Goal: Task Accomplishment & Management: Manage account settings

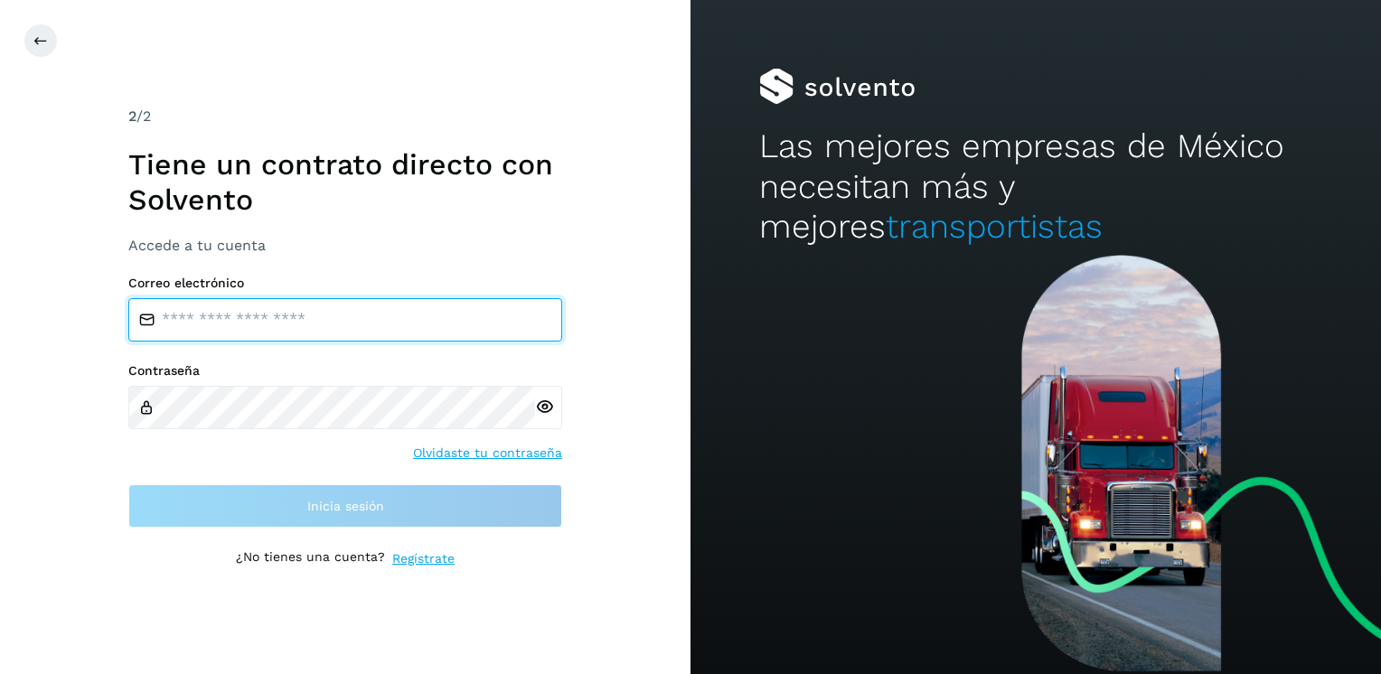
click at [242, 323] on input "email" at bounding box center [345, 319] width 434 height 43
type input "**********"
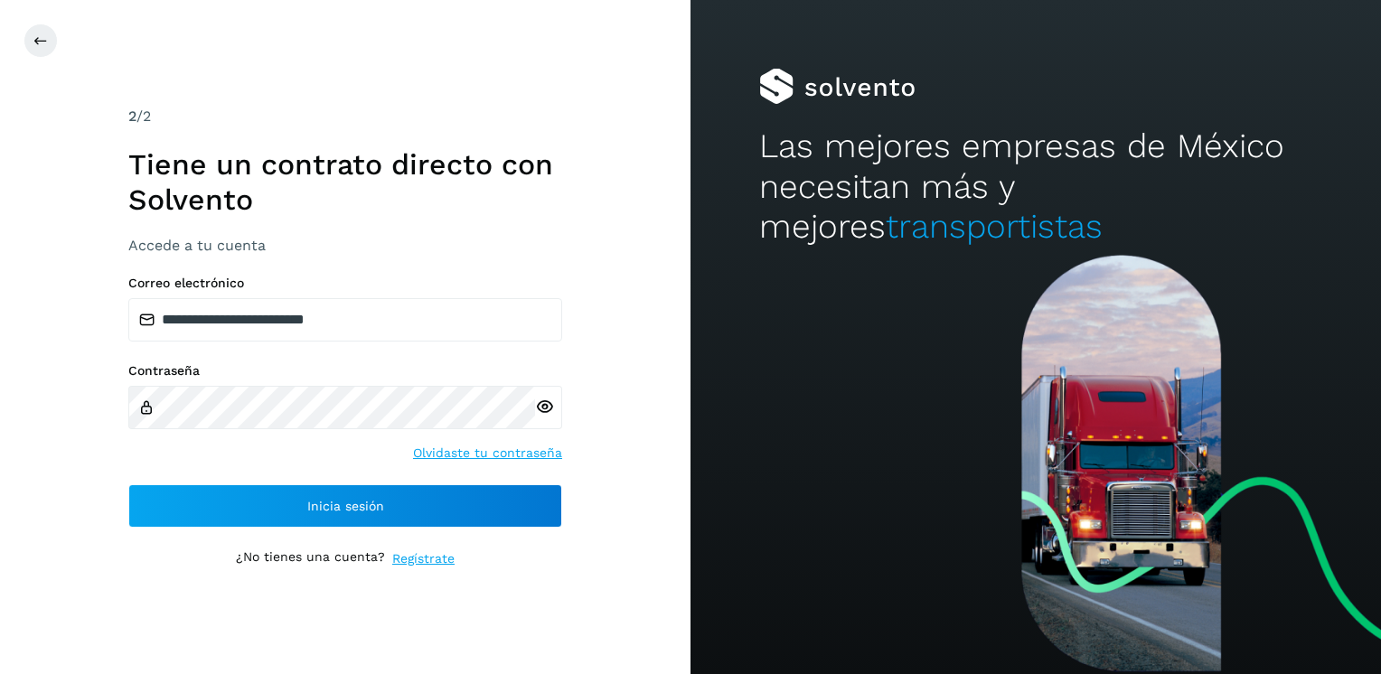
click at [549, 368] on icon at bounding box center [544, 407] width 19 height 19
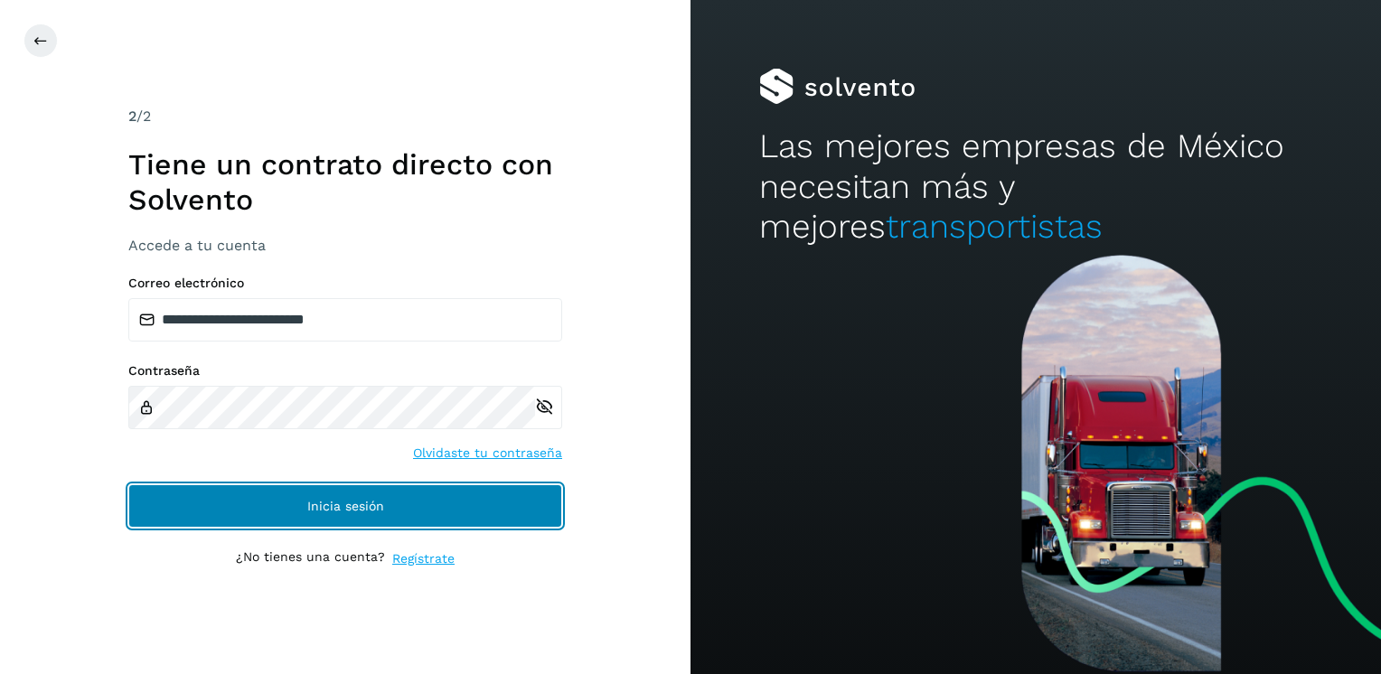
click at [358, 368] on span "Inicia sesión" at bounding box center [345, 506] width 77 height 13
click at [325, 368] on span "Inicia sesión" at bounding box center [345, 506] width 77 height 13
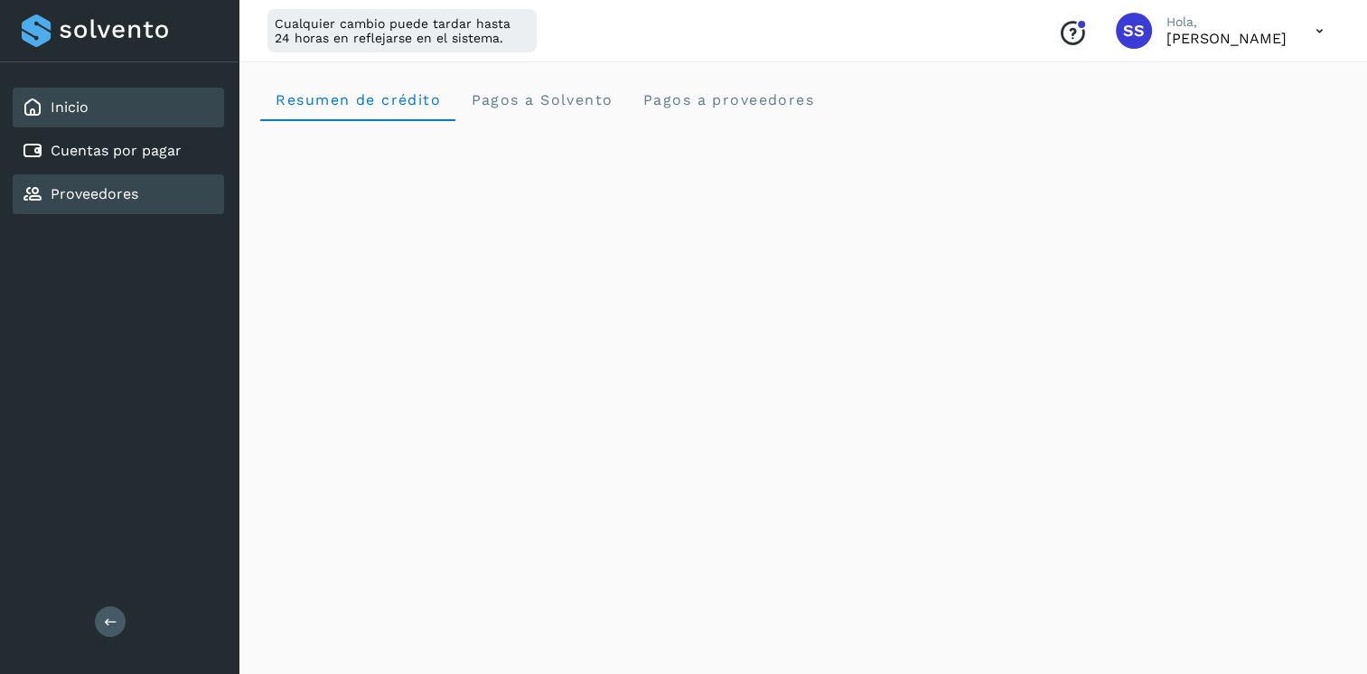
click at [76, 191] on link "Proveedores" at bounding box center [95, 193] width 88 height 17
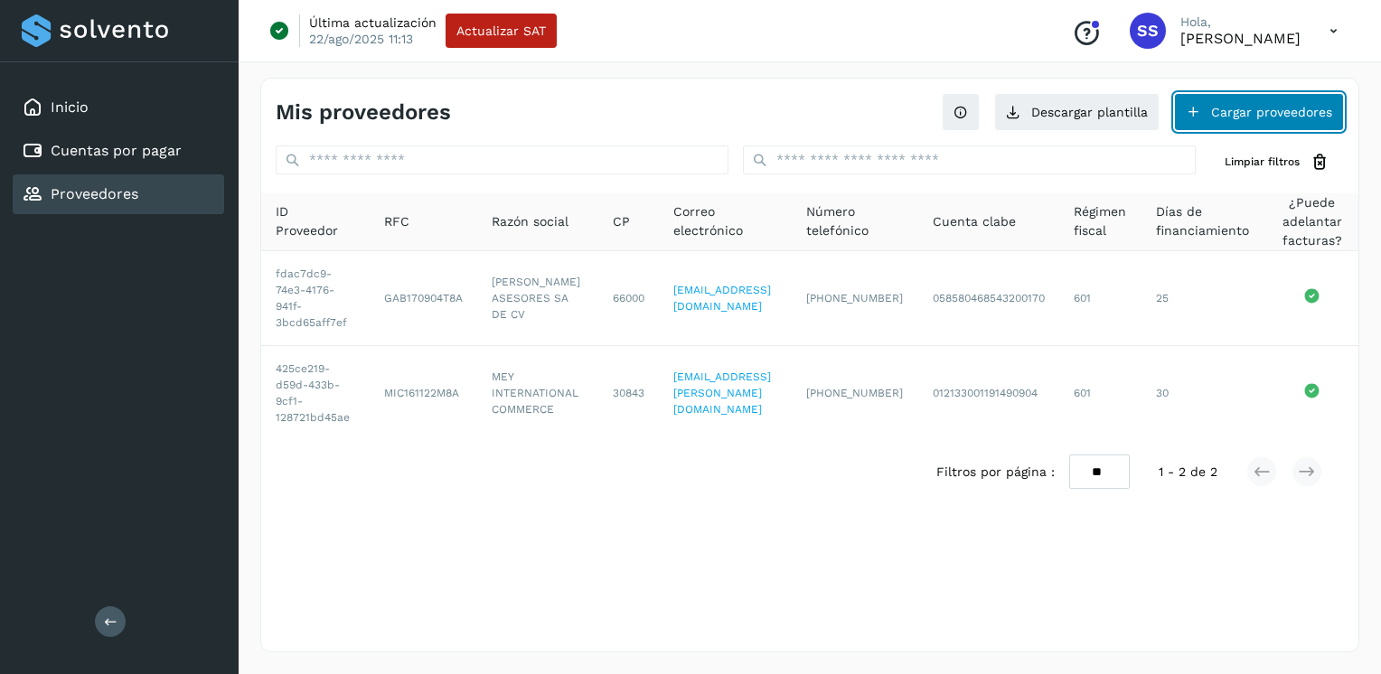
click at [811, 109] on button "Cargar proveedores" at bounding box center [1259, 112] width 170 height 38
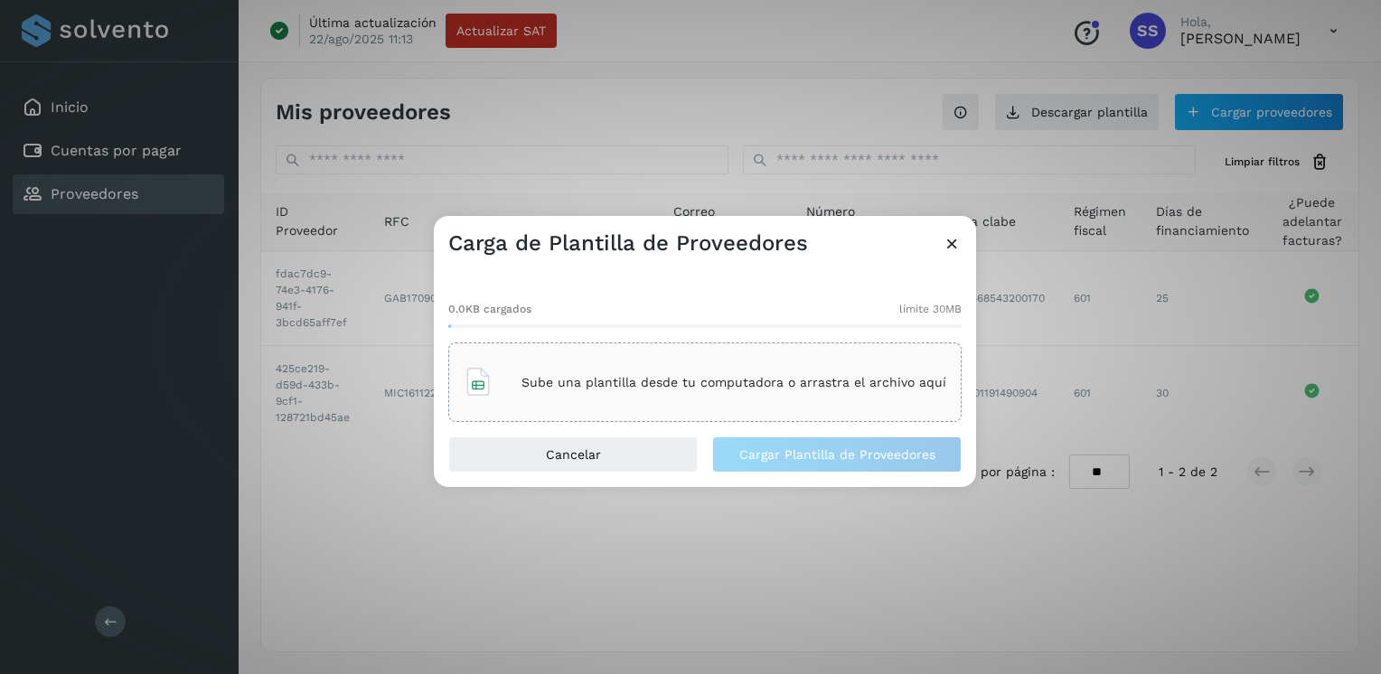
click at [579, 368] on p "Sube una plantilla desde tu computadora o arrastra el archivo aquí" at bounding box center [733, 382] width 425 height 15
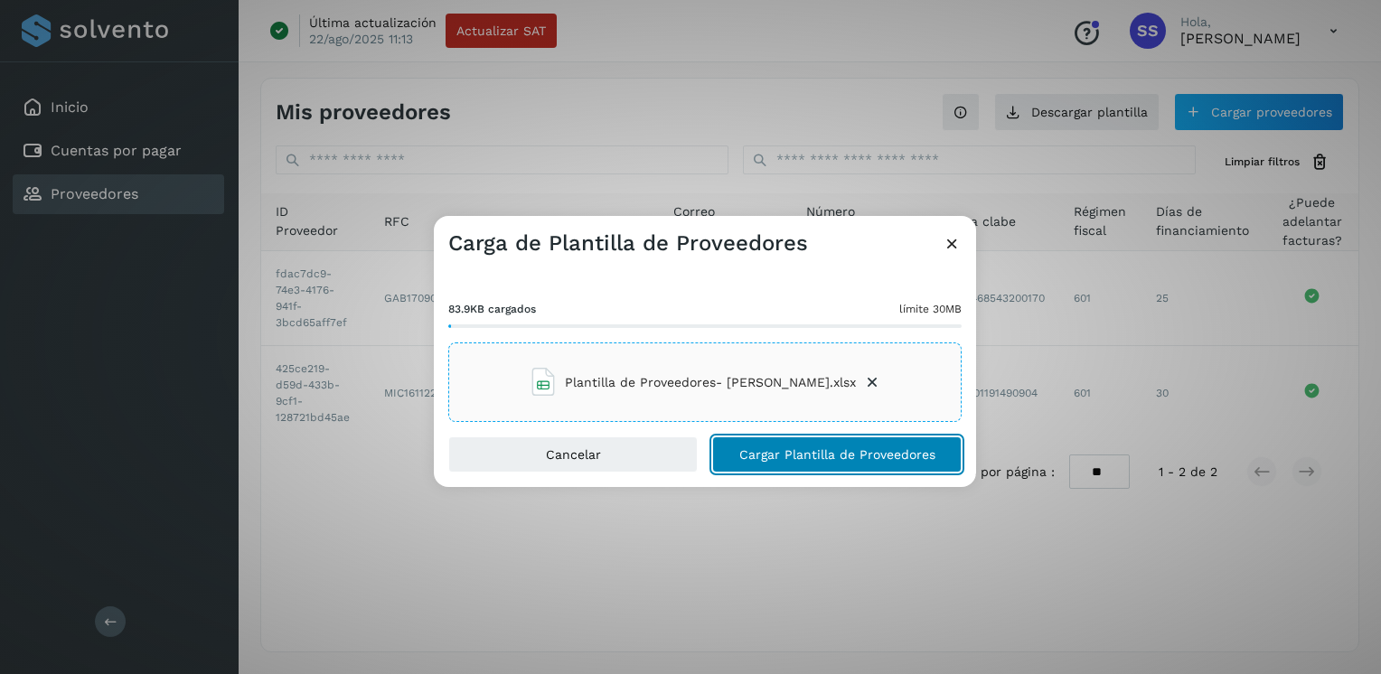
click at [771, 368] on span "Cargar Plantilla de Proveedores" at bounding box center [837, 454] width 196 height 13
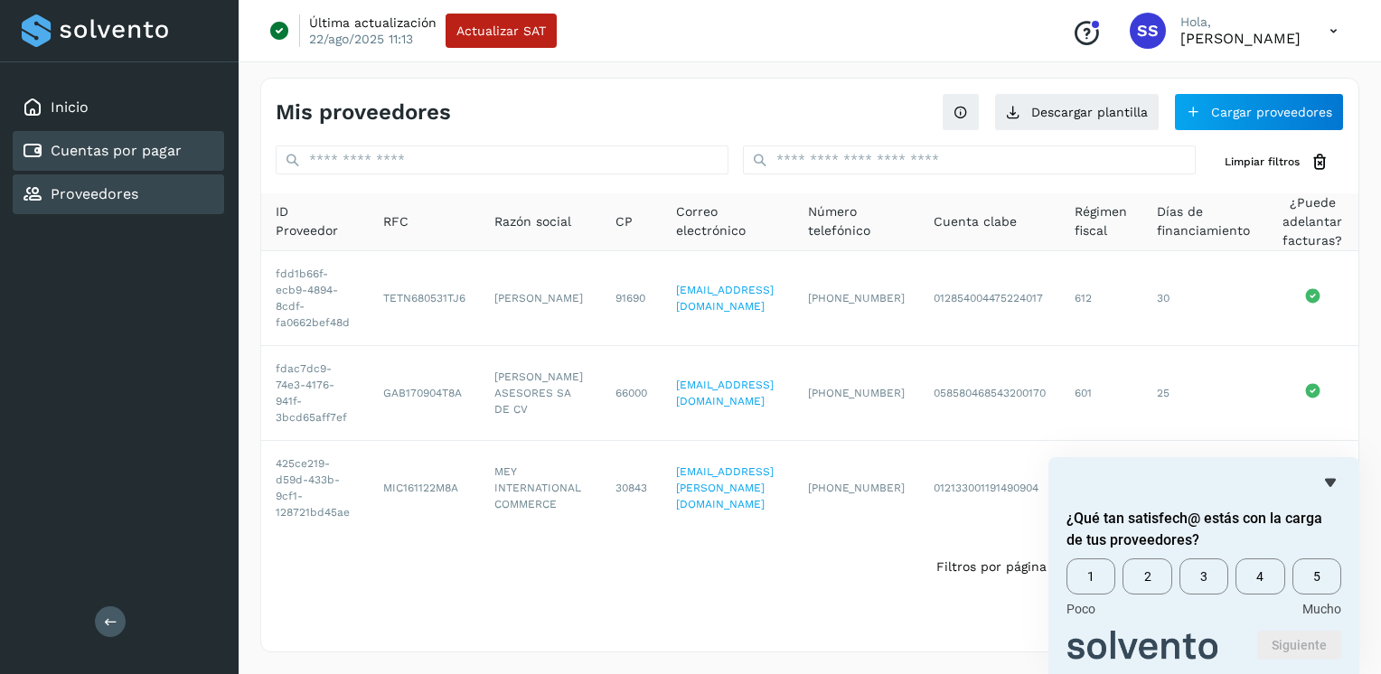
click at [139, 152] on link "Cuentas por pagar" at bounding box center [116, 150] width 131 height 17
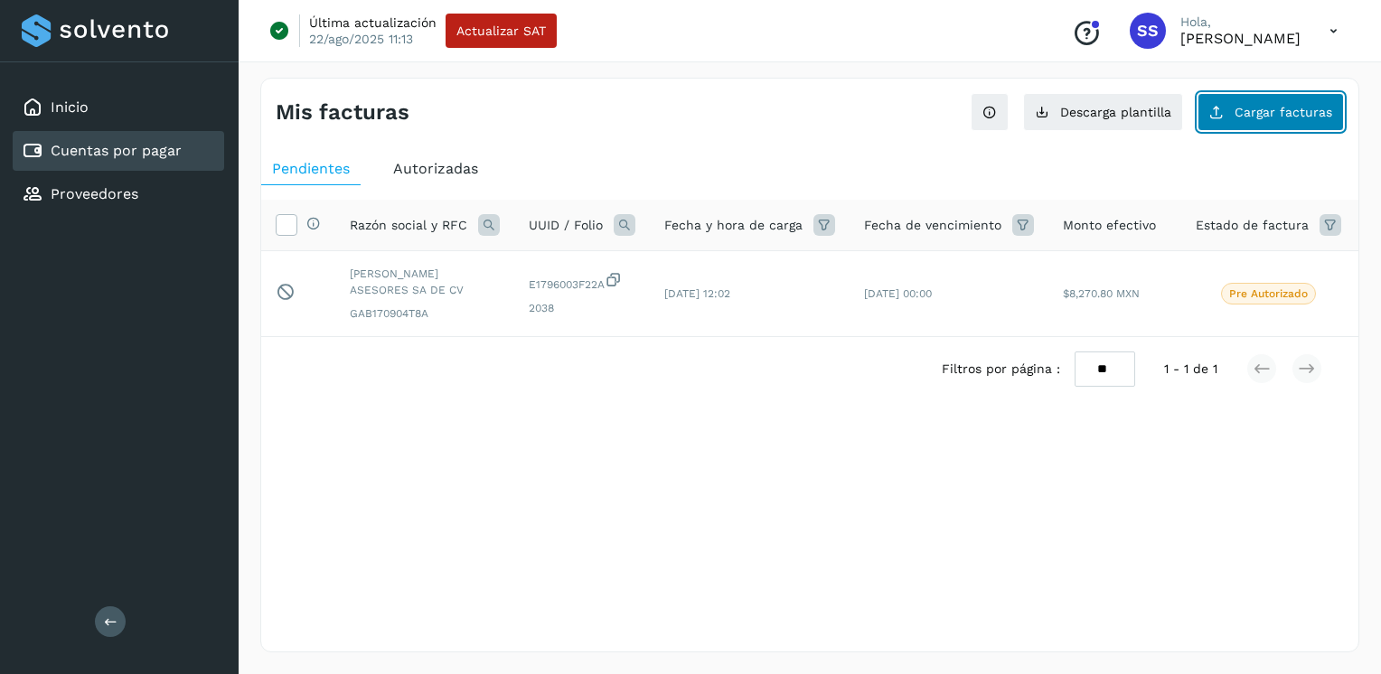
click at [811, 114] on span "Cargar facturas" at bounding box center [1283, 112] width 98 height 13
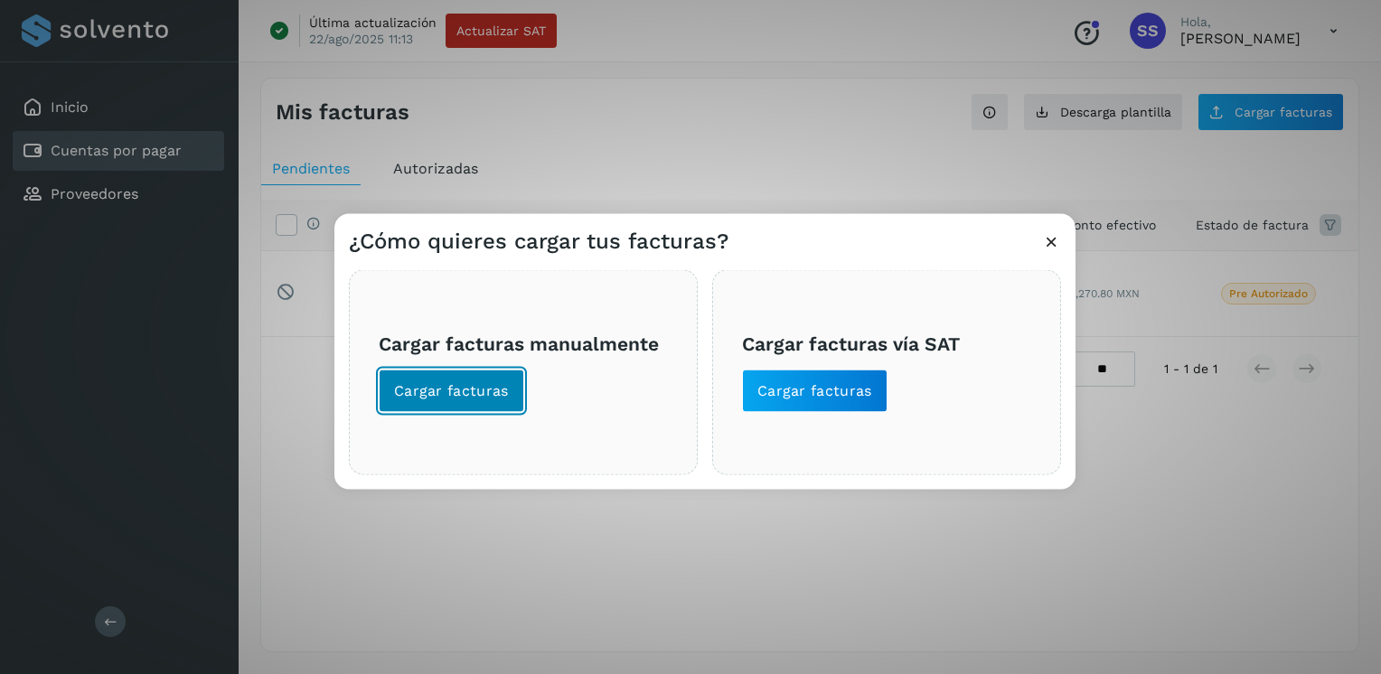
click at [447, 368] on span "Cargar facturas" at bounding box center [451, 391] width 115 height 20
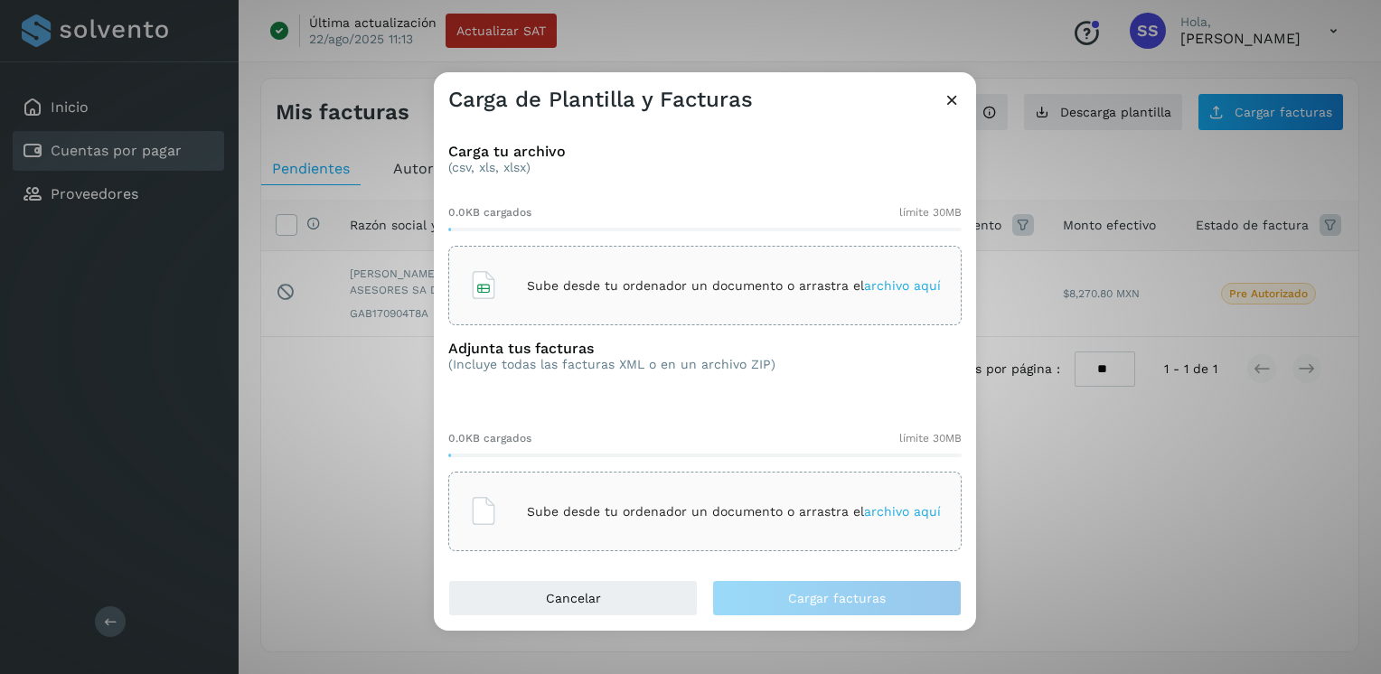
click at [811, 368] on span "archivo aquí" at bounding box center [902, 511] width 77 height 14
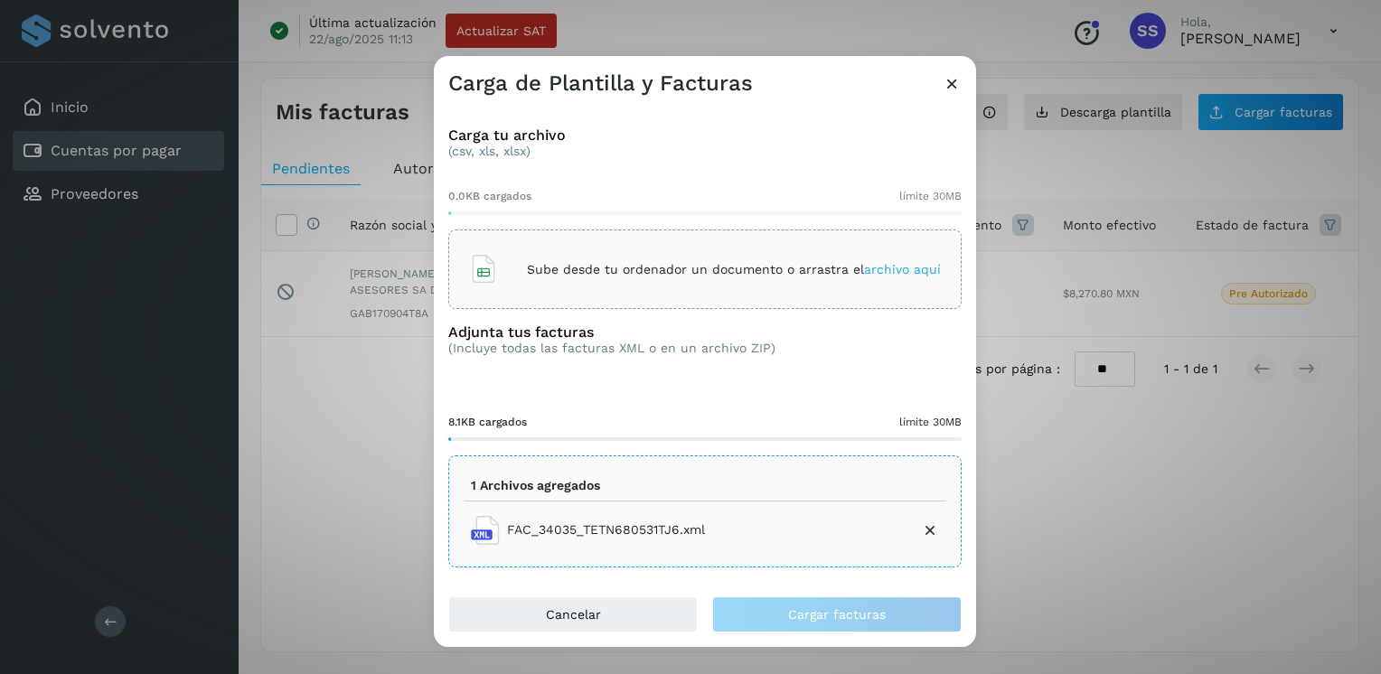
click at [811, 368] on icon at bounding box center [930, 530] width 18 height 18
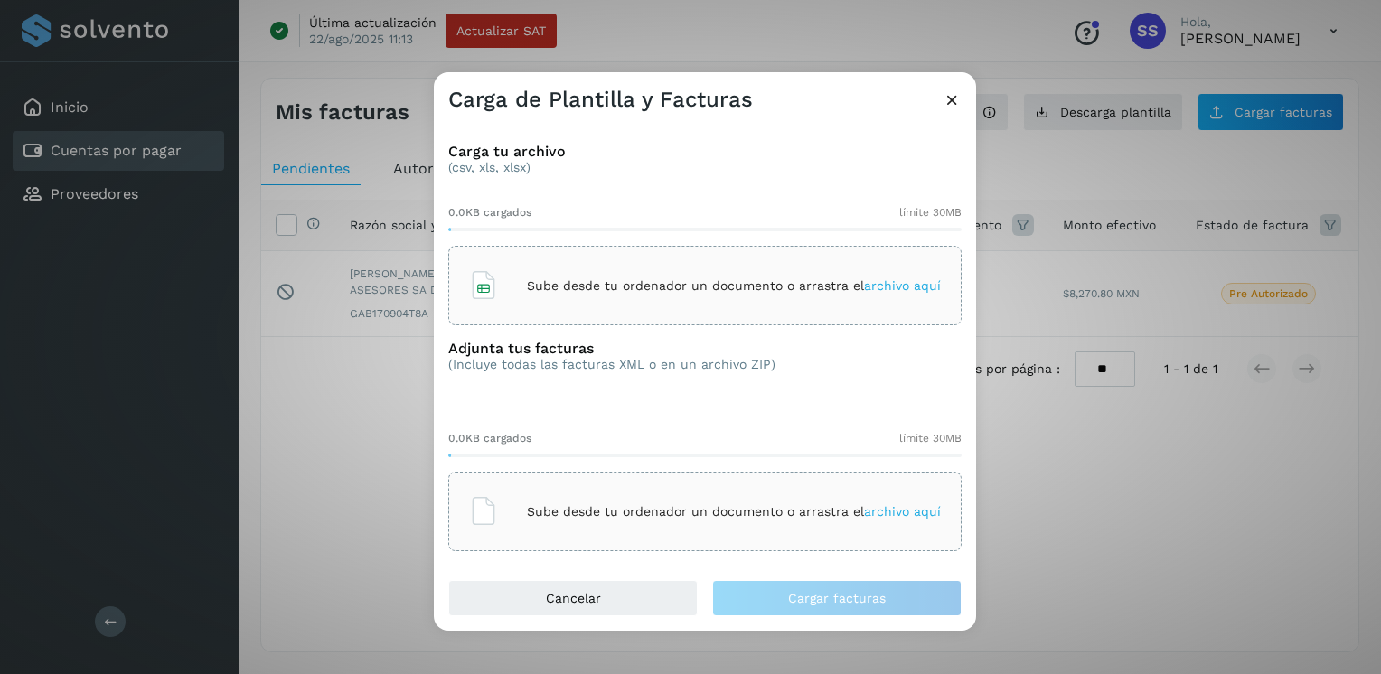
click at [568, 288] on p "Sube desde tu ordenador un documento o arrastra el archivo aquí" at bounding box center [734, 285] width 414 height 15
click at [811, 97] on icon at bounding box center [952, 99] width 19 height 19
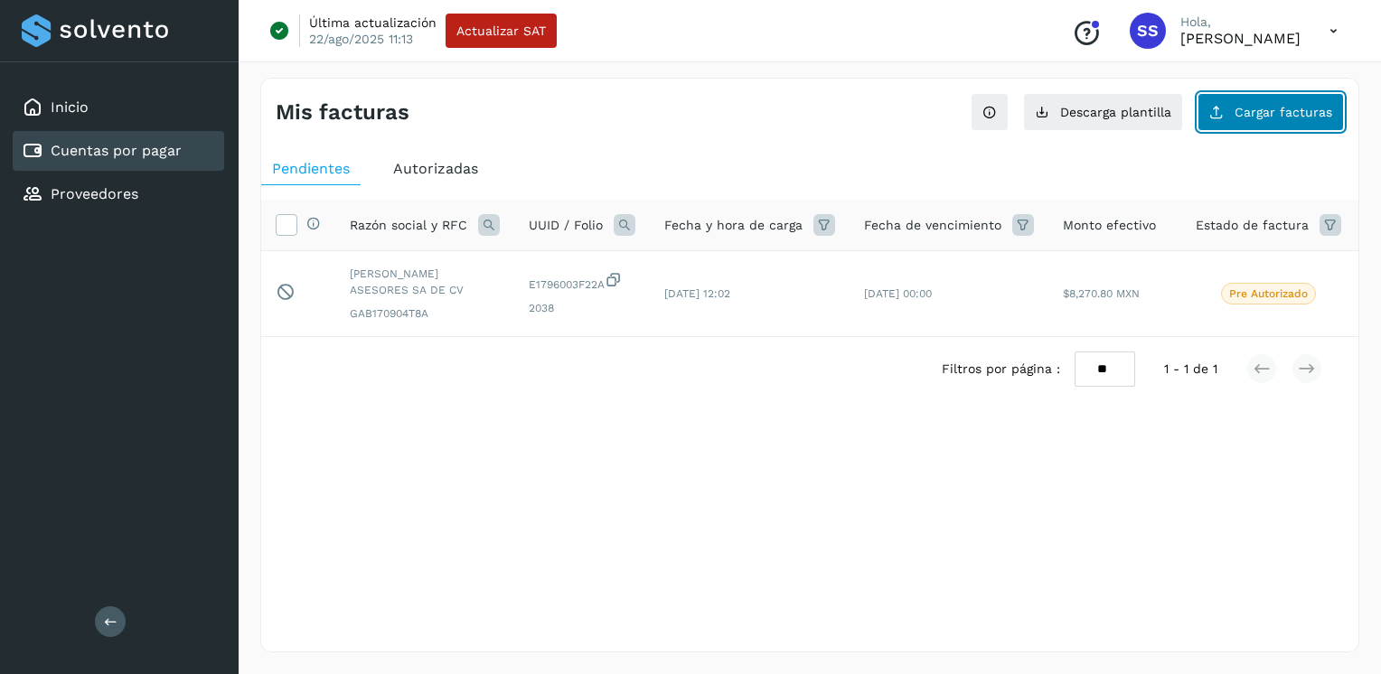
click at [811, 115] on span "Cargar facturas" at bounding box center [1283, 112] width 98 height 13
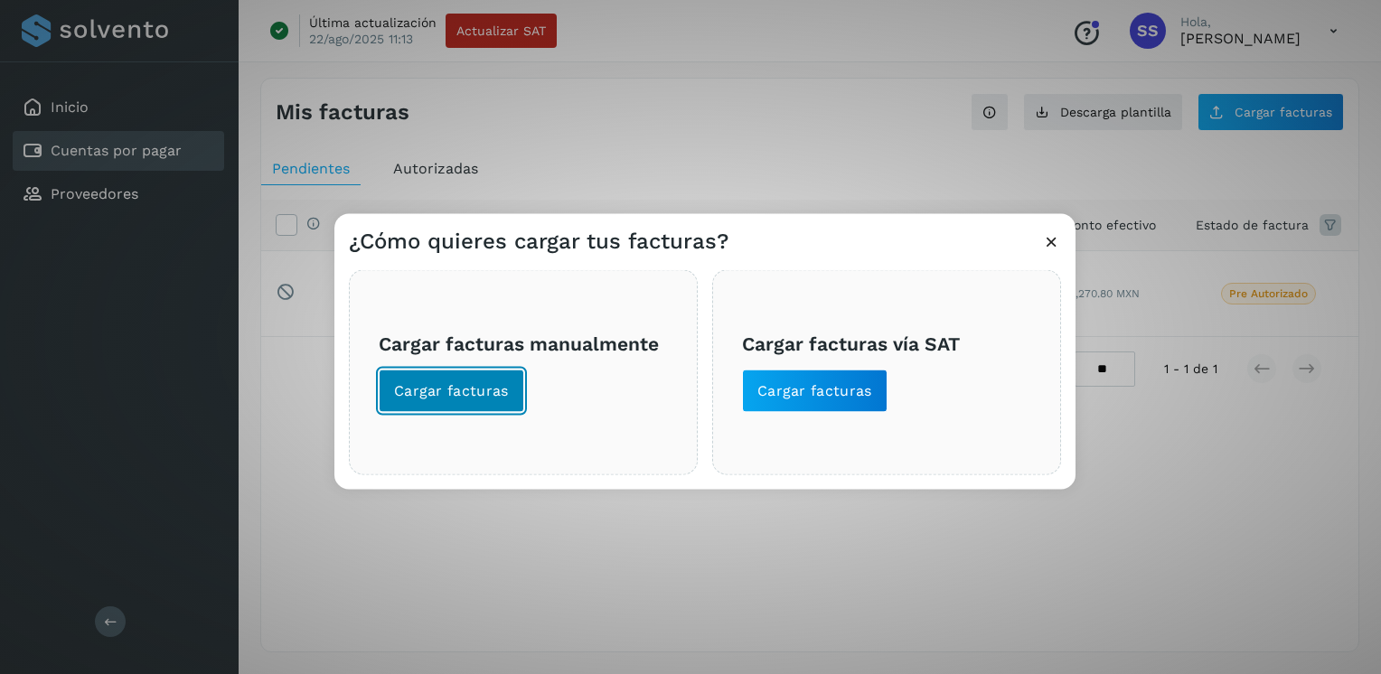
click at [429, 368] on button "Cargar facturas" at bounding box center [451, 391] width 145 height 43
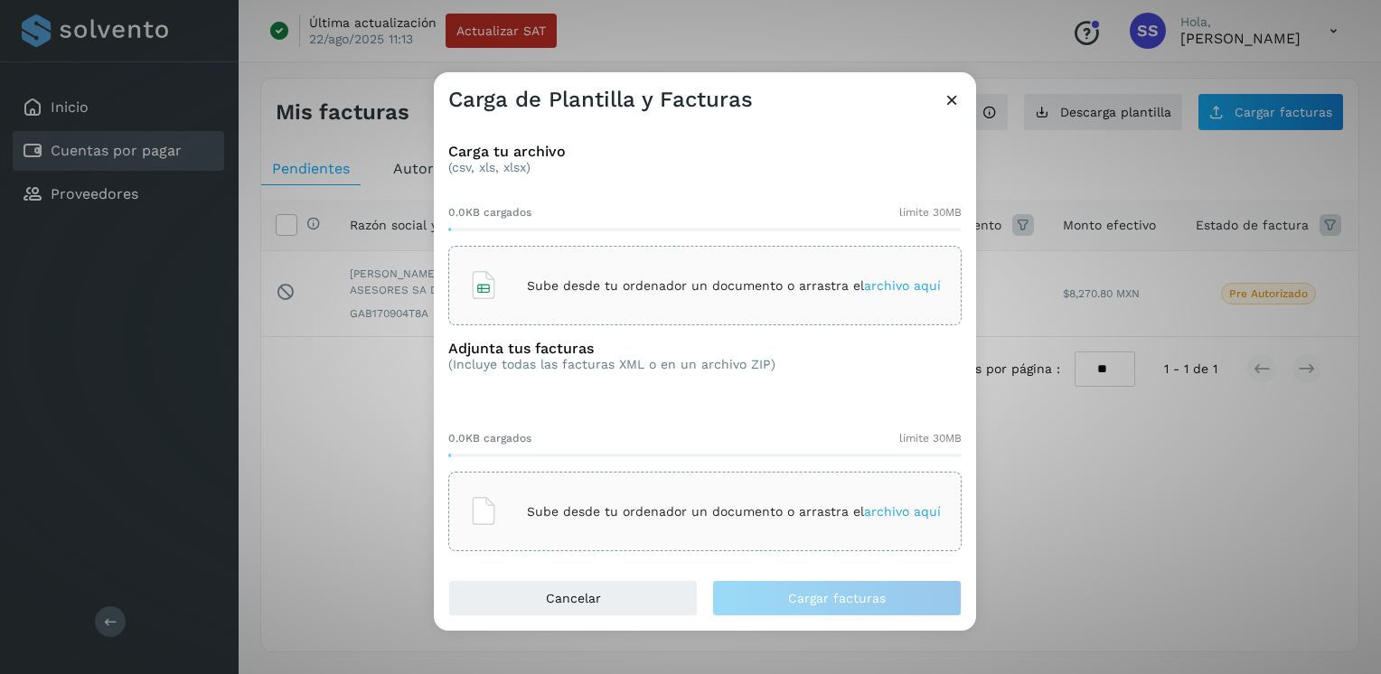
click at [483, 286] on icon at bounding box center [483, 285] width 29 height 29
click at [811, 368] on span "archivo aquí" at bounding box center [902, 511] width 77 height 14
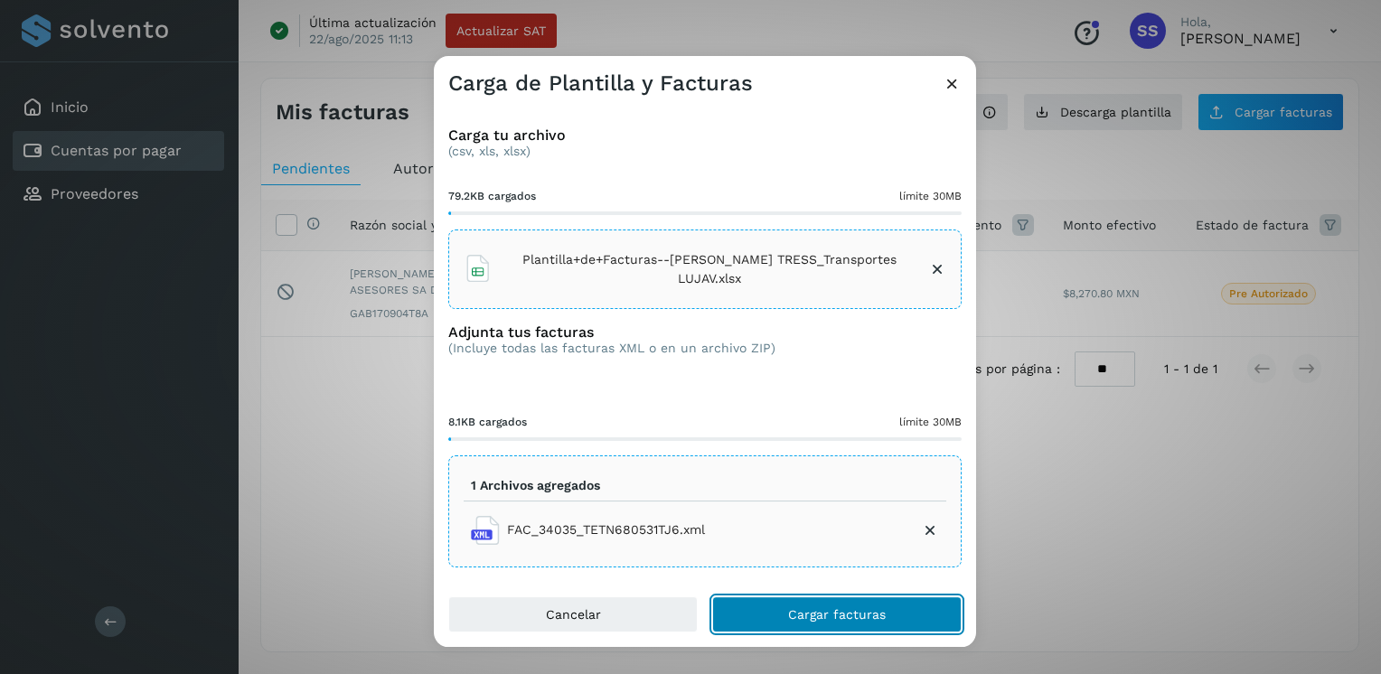
click at [811, 368] on span "Cargar facturas" at bounding box center [837, 614] width 98 height 13
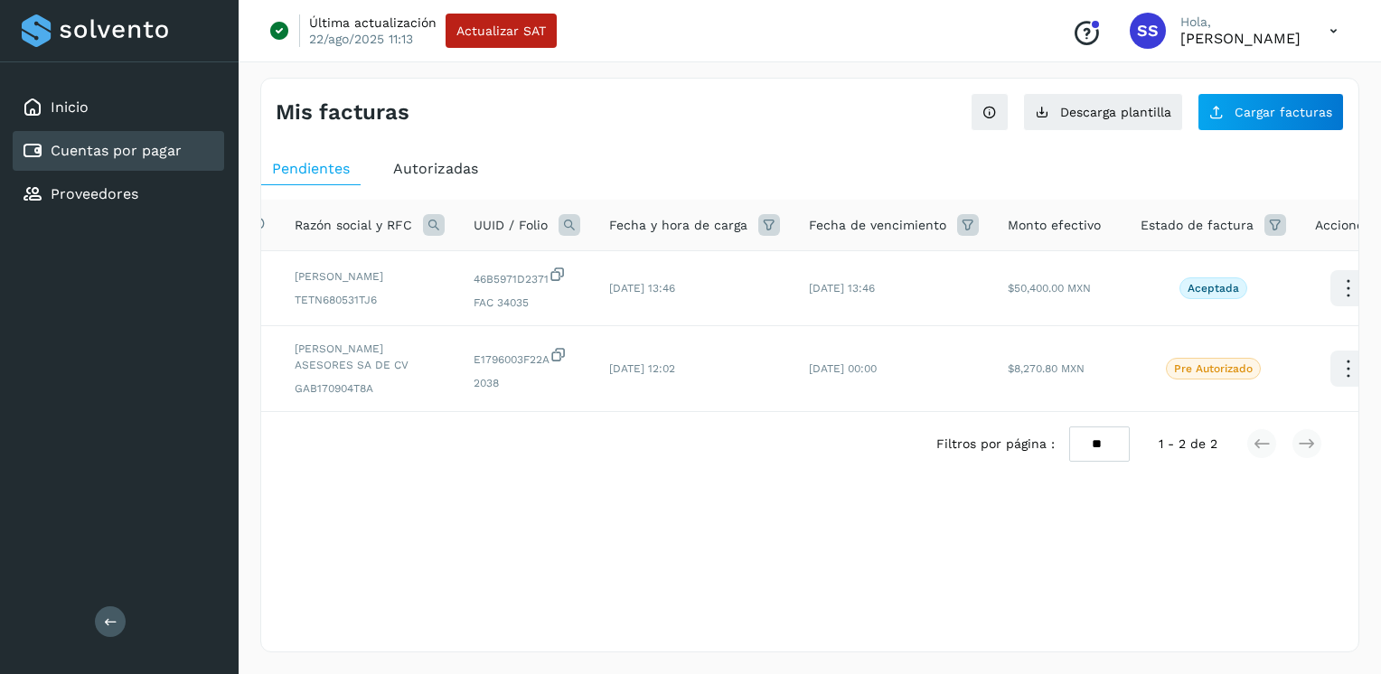
scroll to position [0, 82]
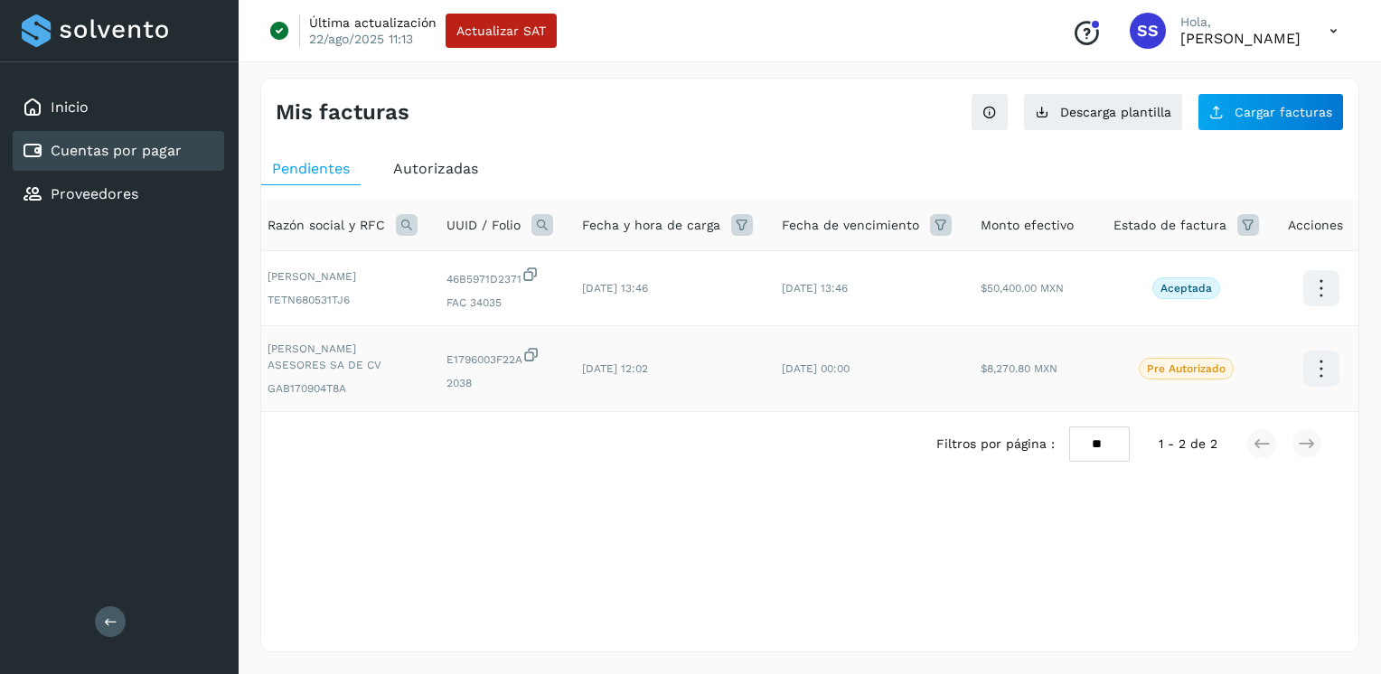
click at [811, 367] on icon at bounding box center [1320, 369] width 42 height 42
click at [811, 367] on button "Ver Detalle" at bounding box center [1230, 350] width 215 height 35
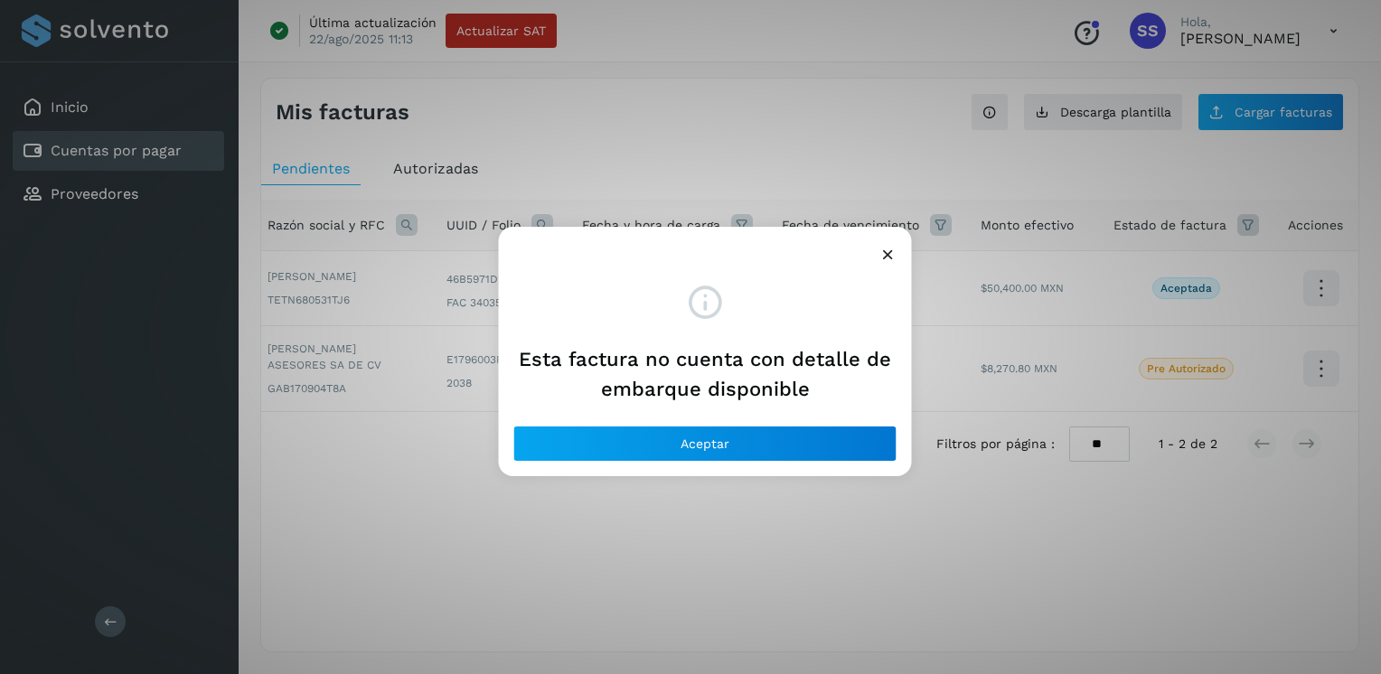
click at [811, 253] on icon at bounding box center [887, 254] width 19 height 19
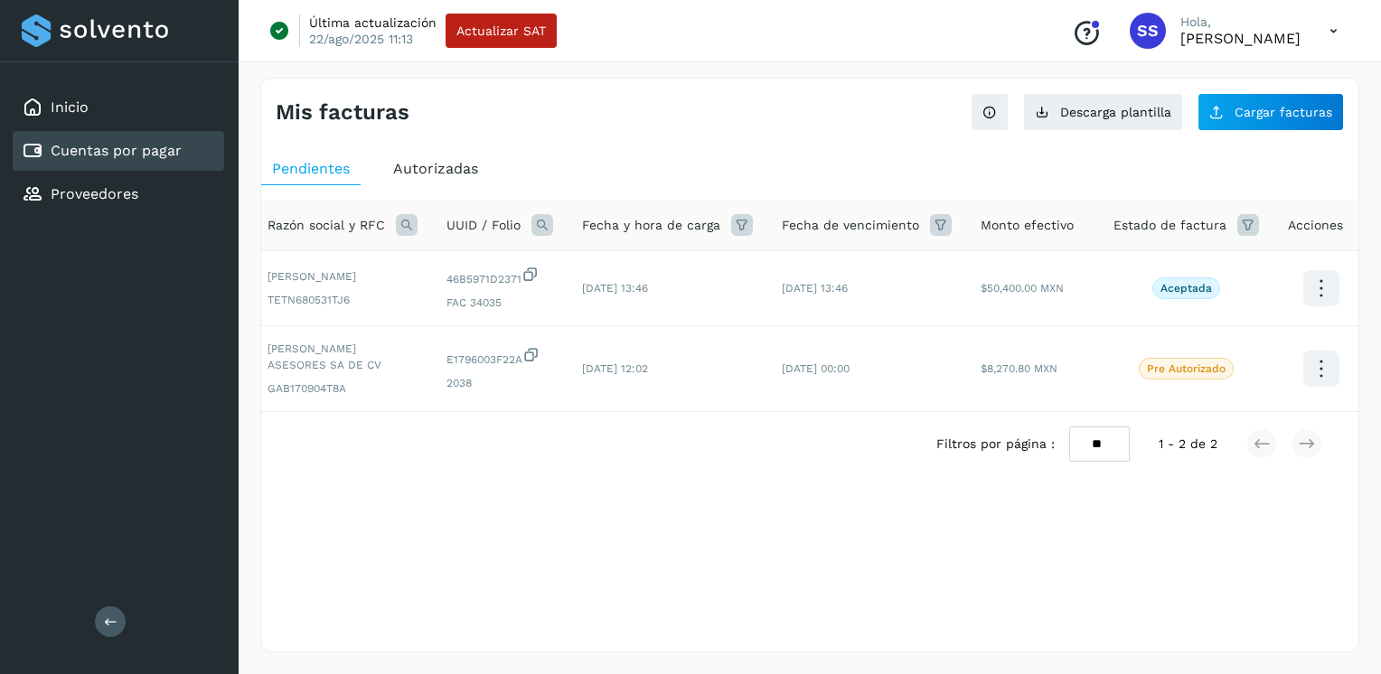
scroll to position [0, 0]
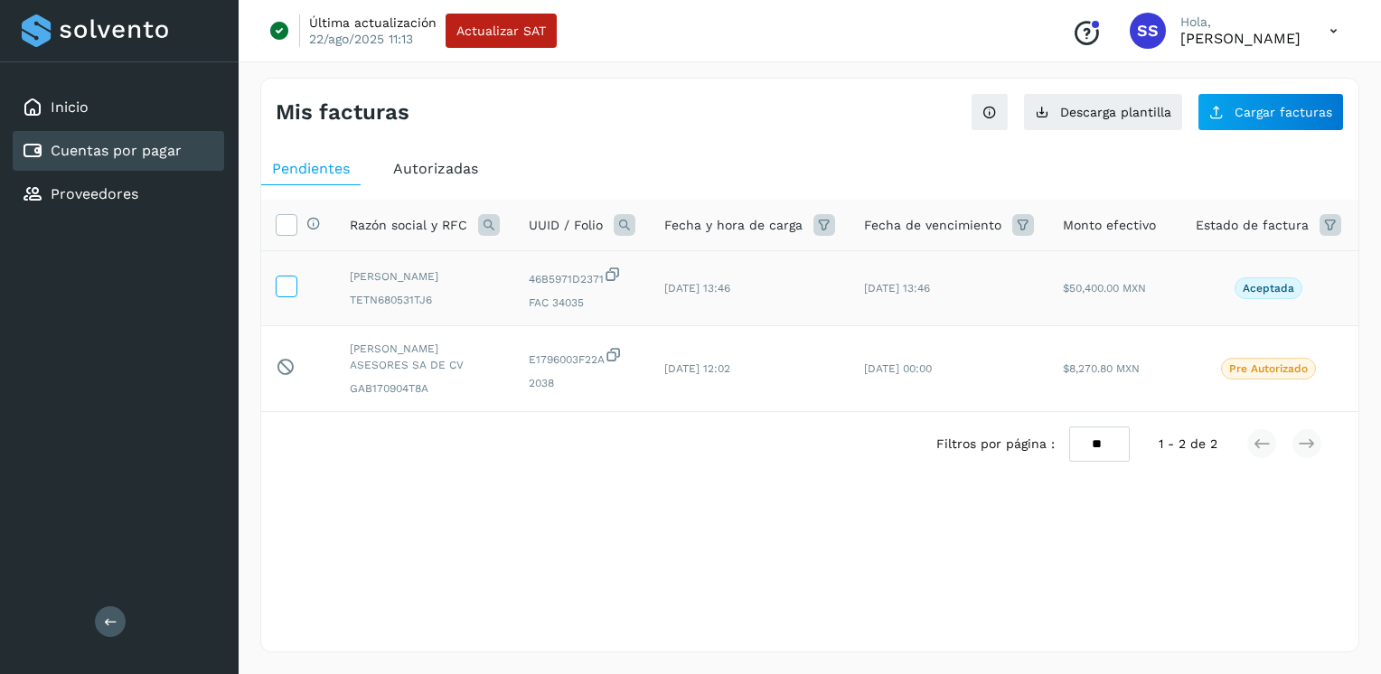
click at [288, 287] on icon at bounding box center [286, 285] width 19 height 19
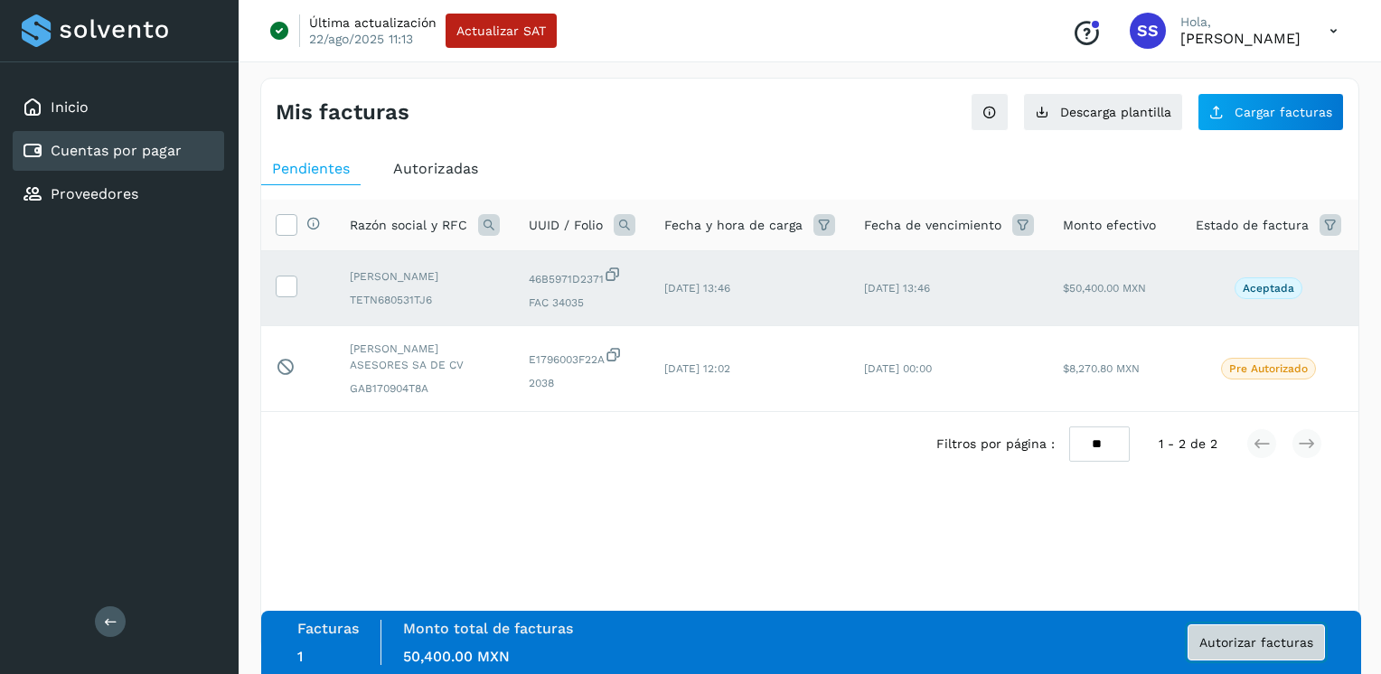
click at [811, 368] on span "Autorizar facturas" at bounding box center [1256, 642] width 114 height 13
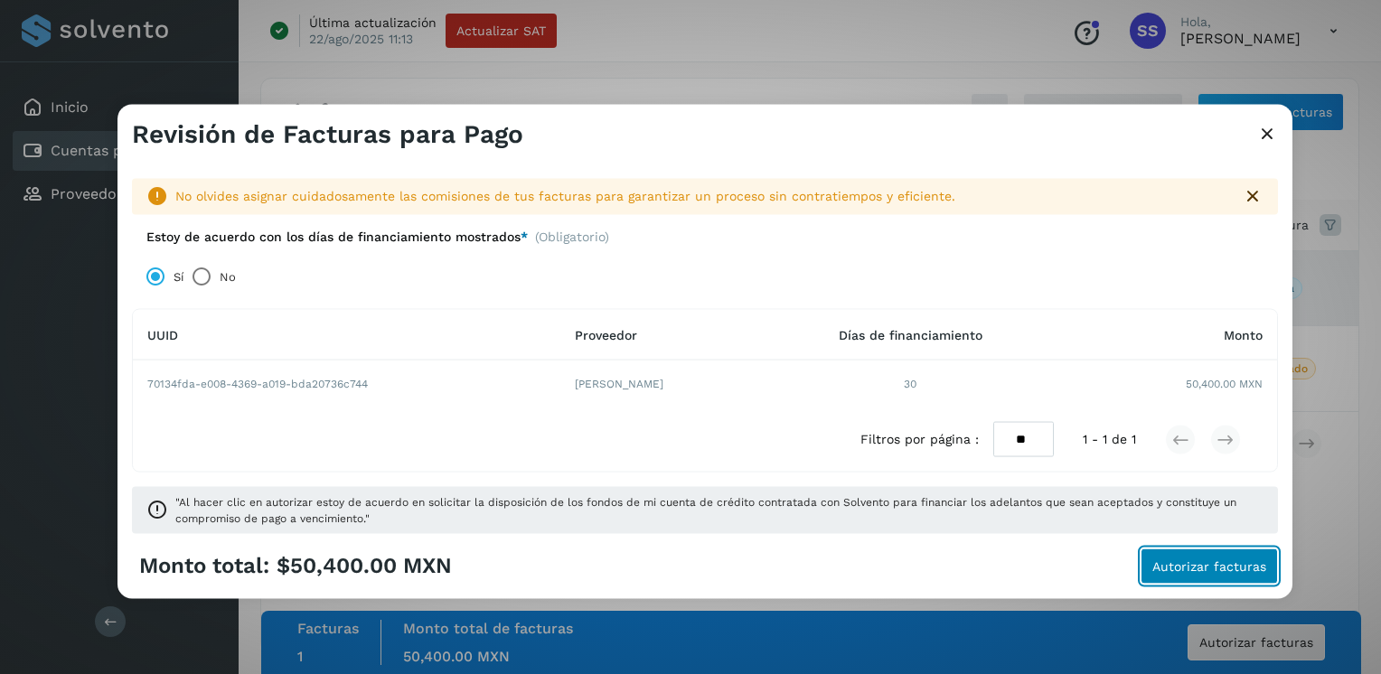
click at [811, 368] on span "Autorizar facturas" at bounding box center [1209, 565] width 114 height 13
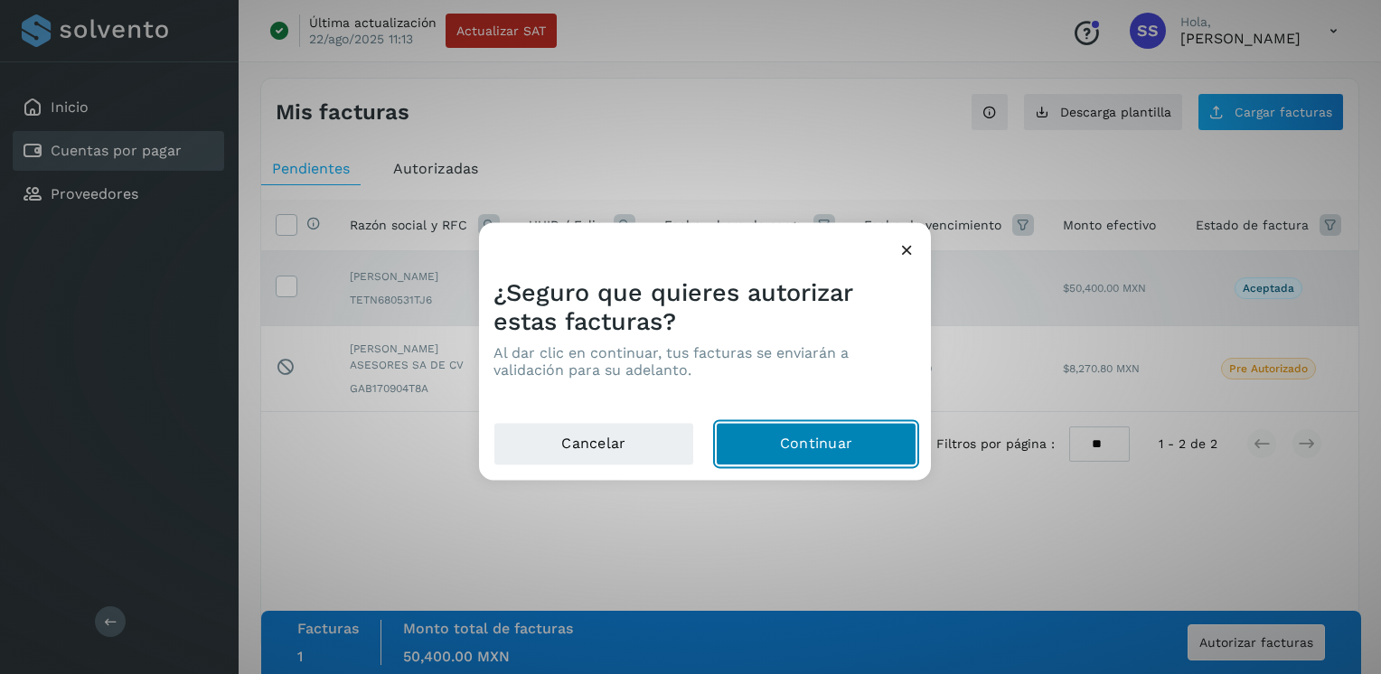
click at [764, 368] on button "Continuar" at bounding box center [816, 444] width 201 height 43
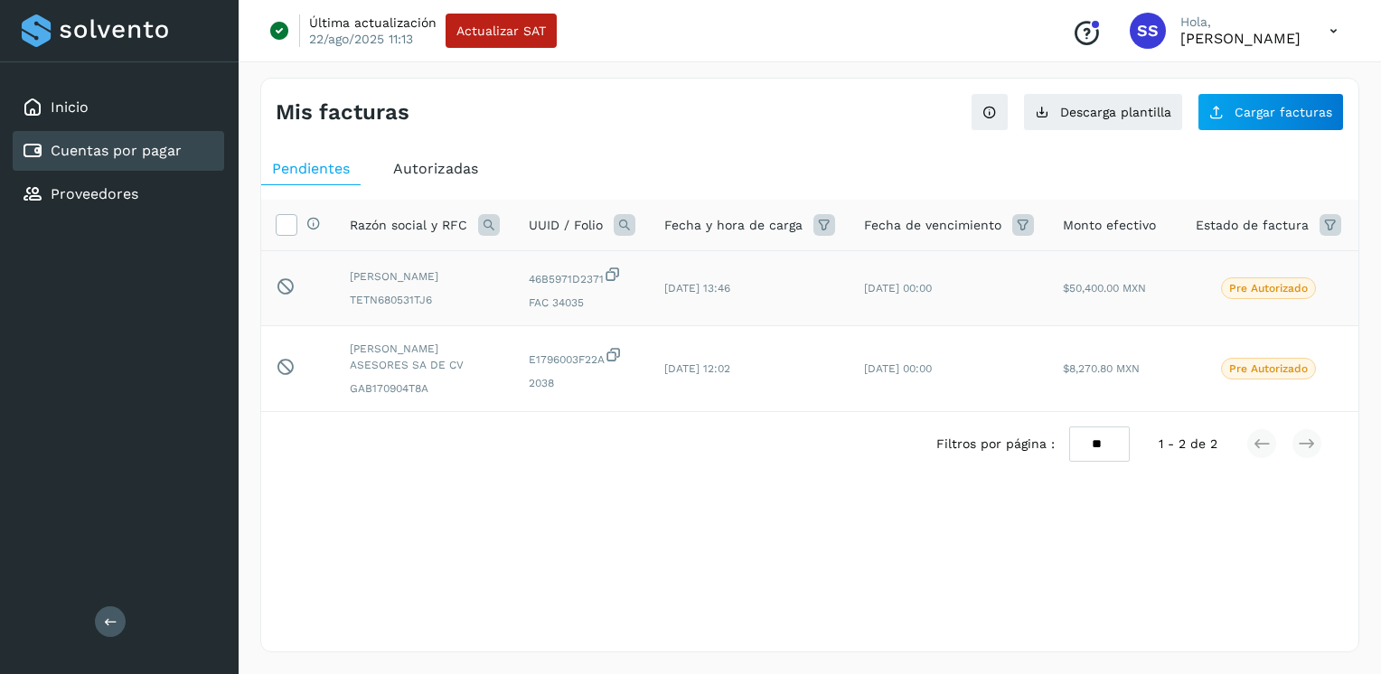
click at [811, 289] on p "Pre Autorizado" at bounding box center [1268, 288] width 79 height 13
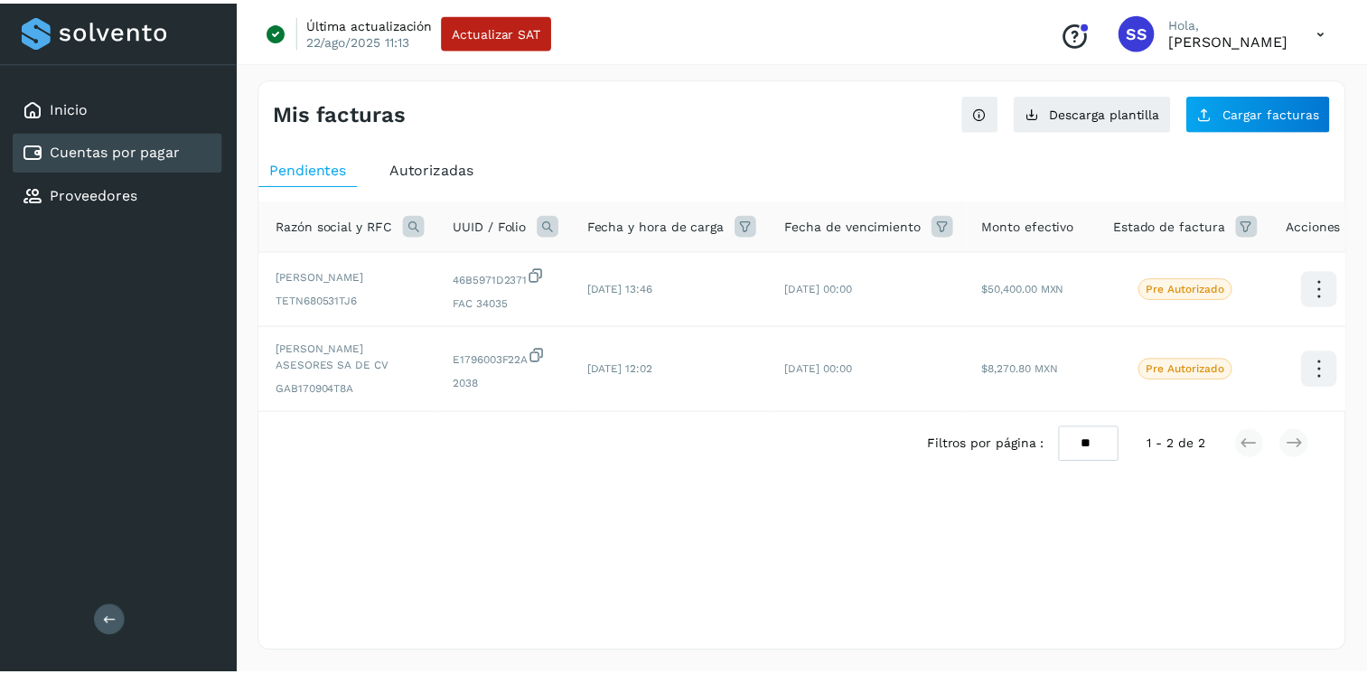
scroll to position [0, 82]
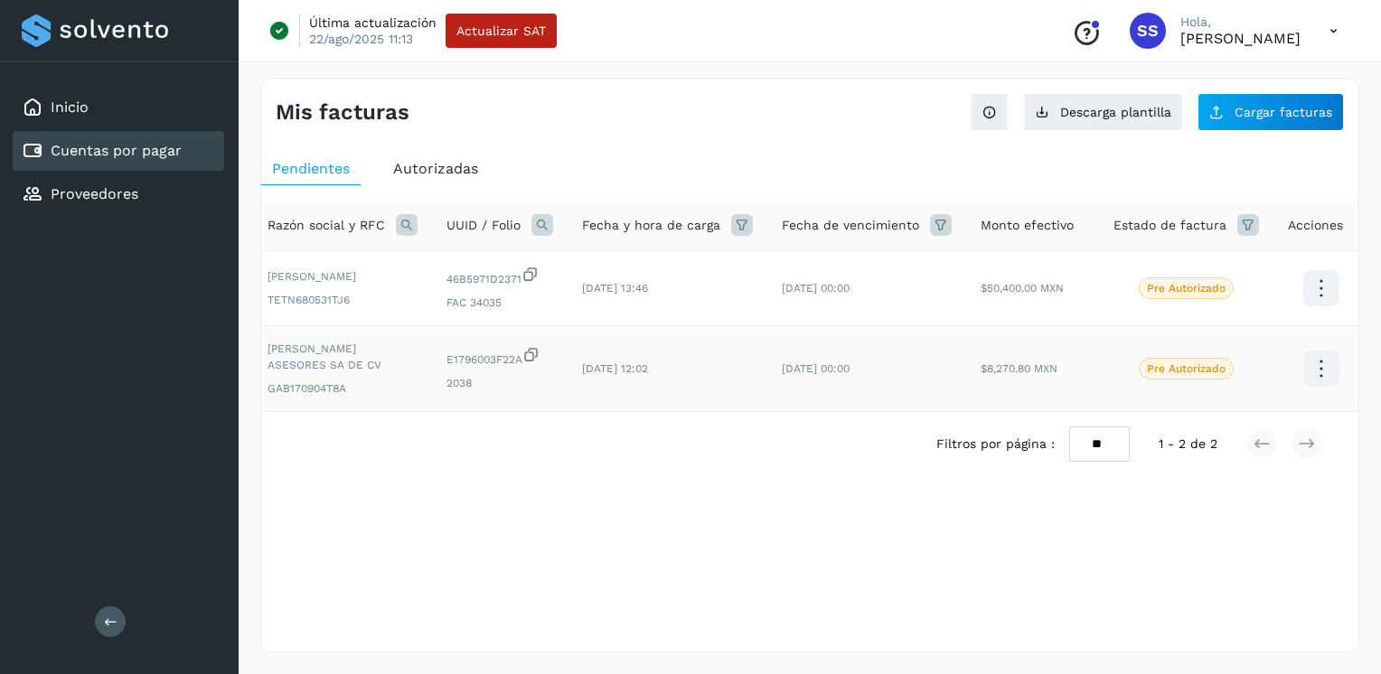
click at [811, 367] on icon at bounding box center [1320, 369] width 42 height 42
click at [811, 348] on button "Ver Detalle" at bounding box center [1230, 350] width 215 height 35
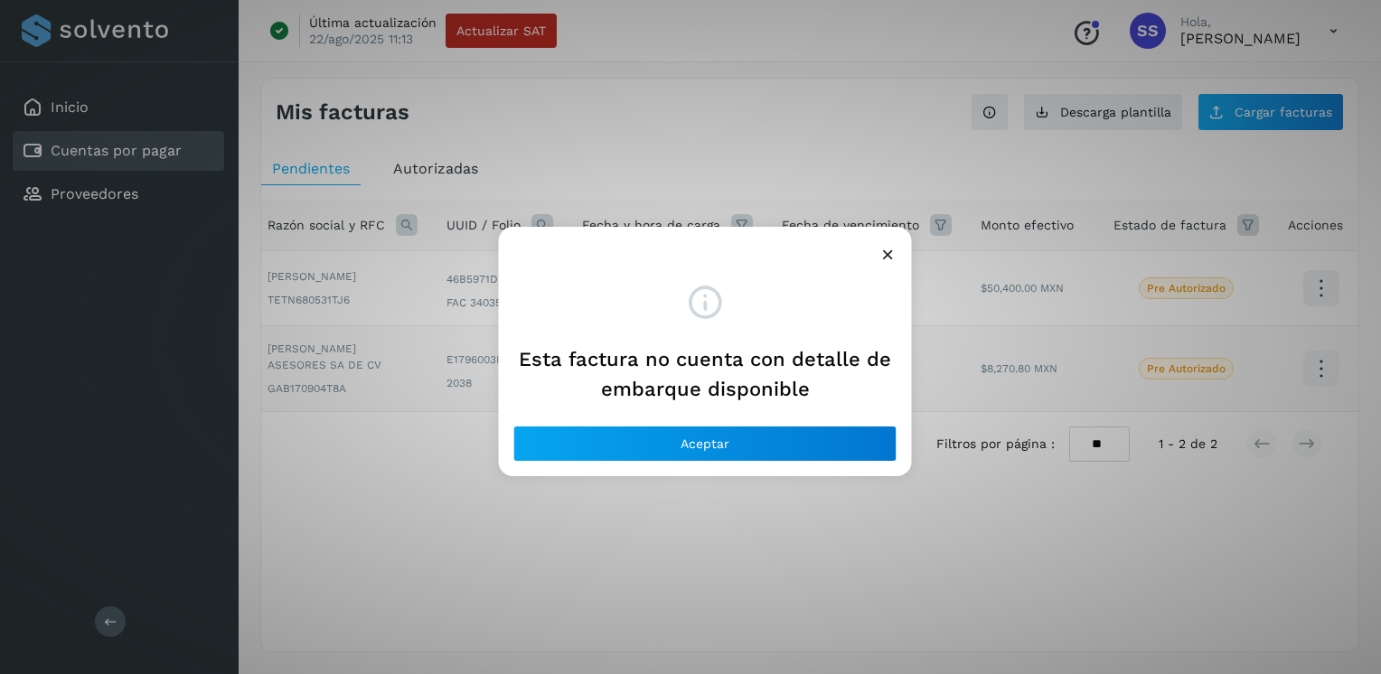
click at [811, 252] on icon at bounding box center [887, 254] width 19 height 19
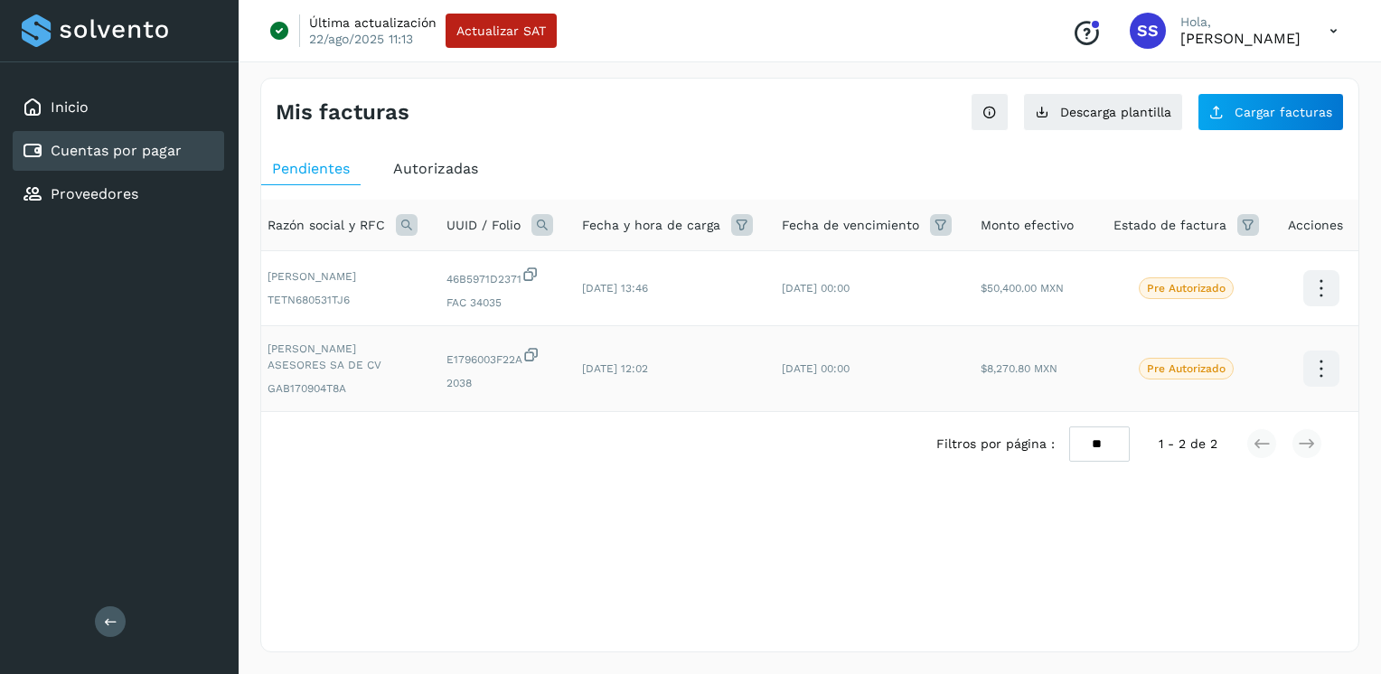
click at [410, 164] on span "Autorizadas" at bounding box center [435, 168] width 85 height 17
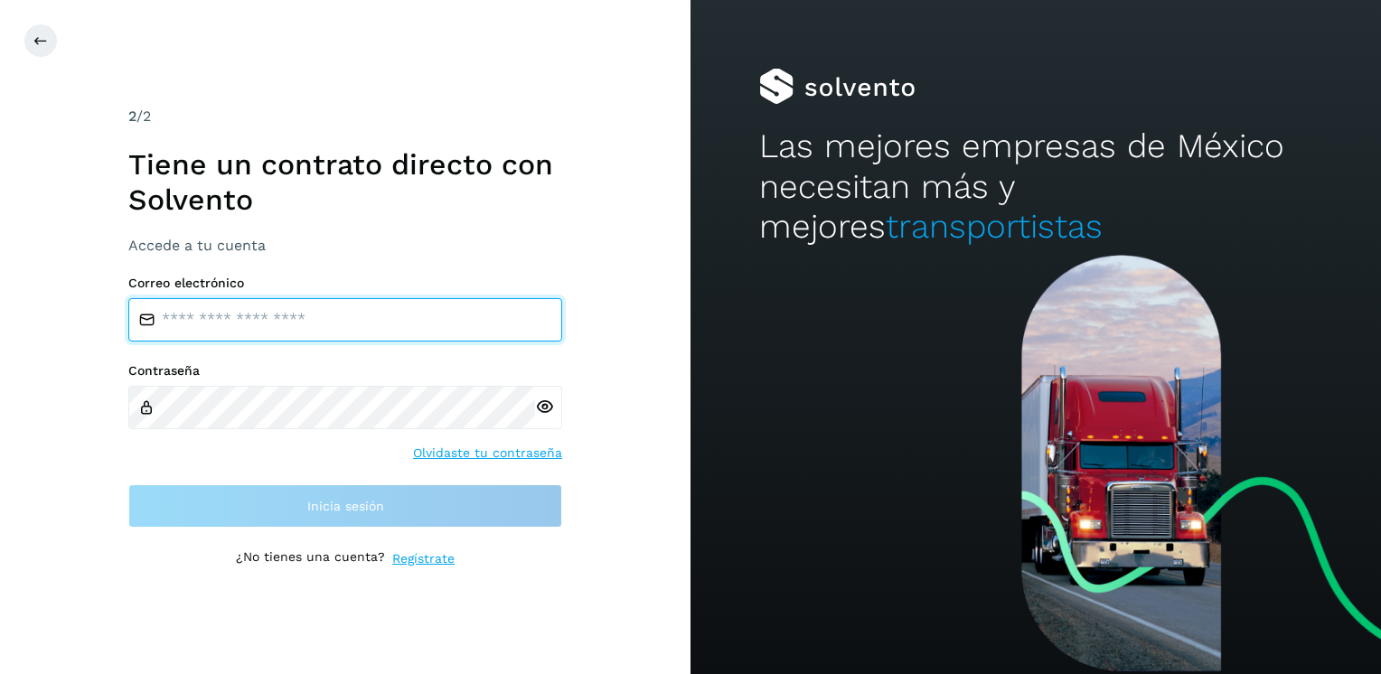
click at [254, 323] on input "email" at bounding box center [345, 319] width 434 height 43
type input "**********"
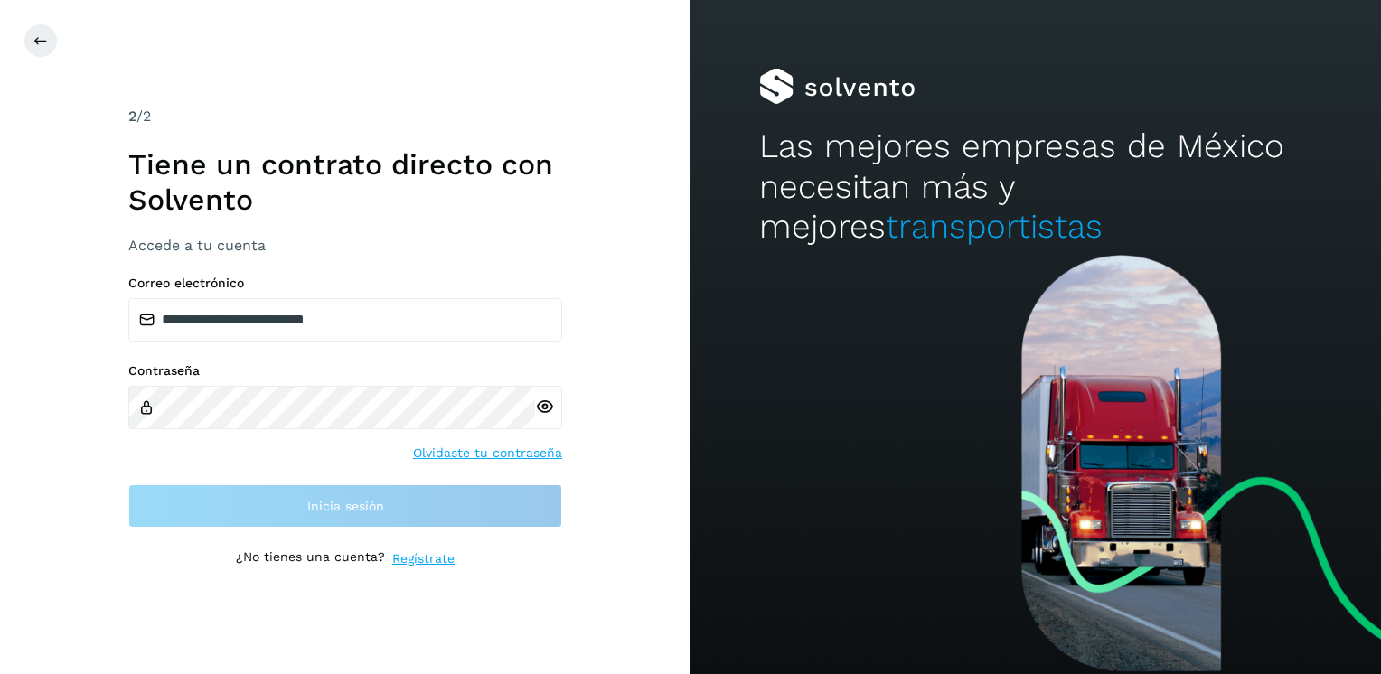
click at [548, 368] on icon at bounding box center [544, 407] width 19 height 19
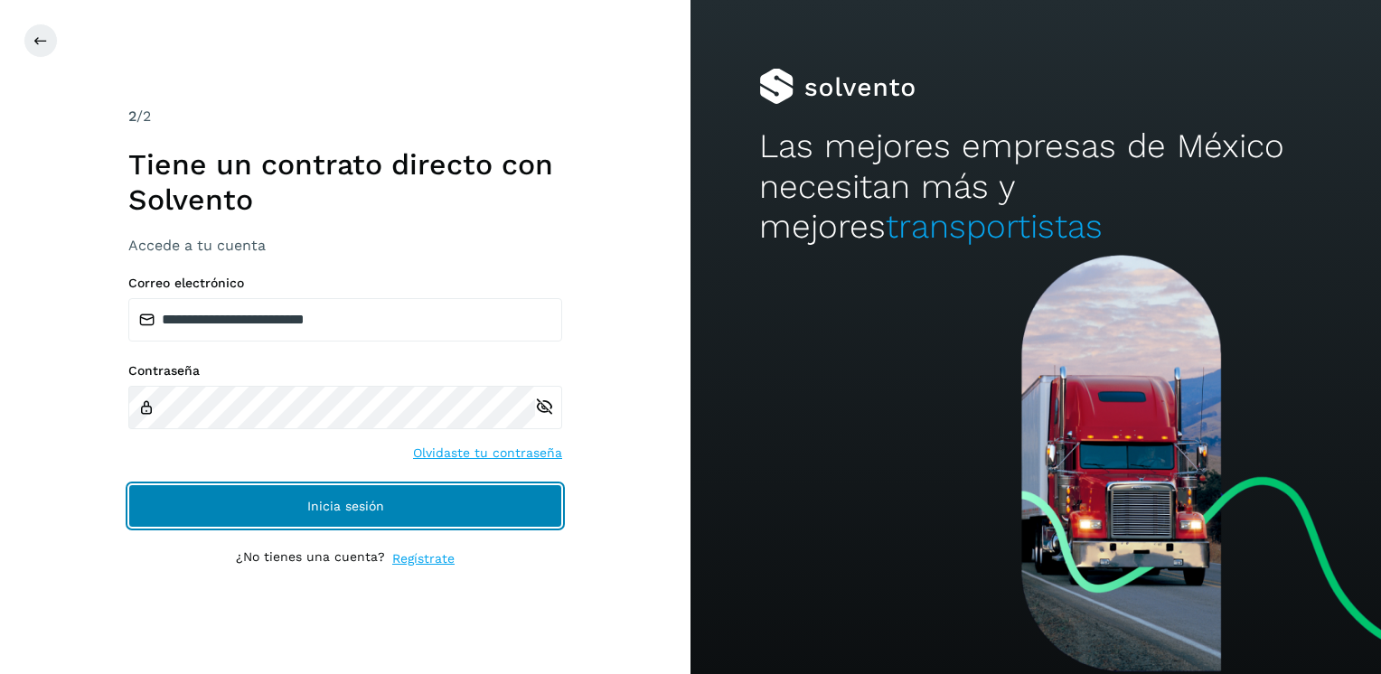
click at [385, 368] on button "Inicia sesión" at bounding box center [345, 505] width 434 height 43
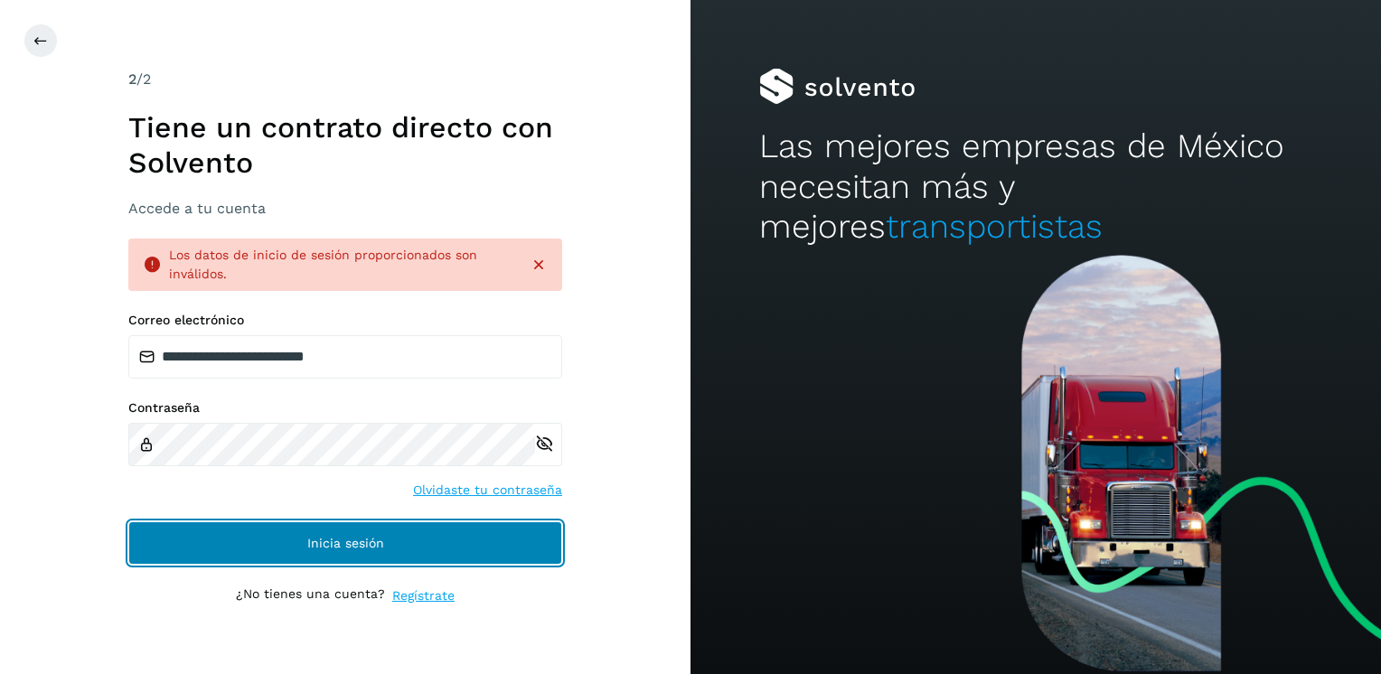
click at [324, 368] on span "Inicia sesión" at bounding box center [345, 543] width 77 height 13
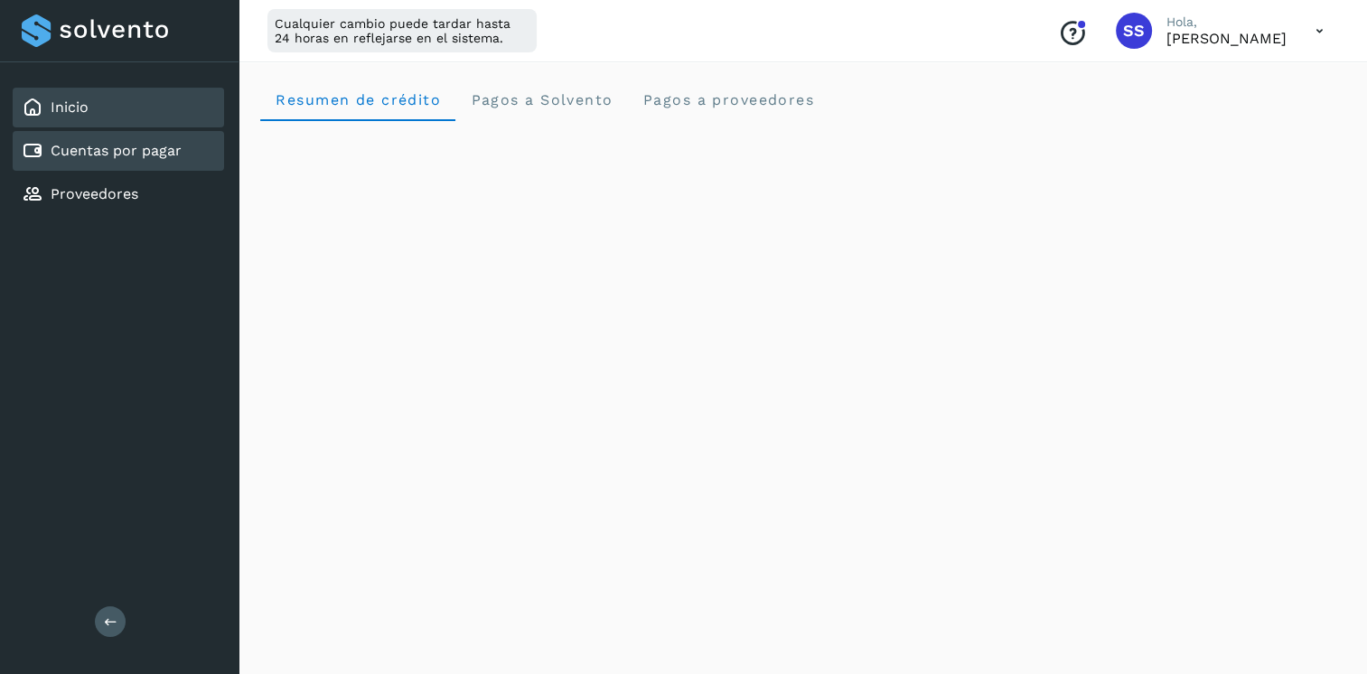
click at [145, 154] on link "Cuentas por pagar" at bounding box center [116, 150] width 131 height 17
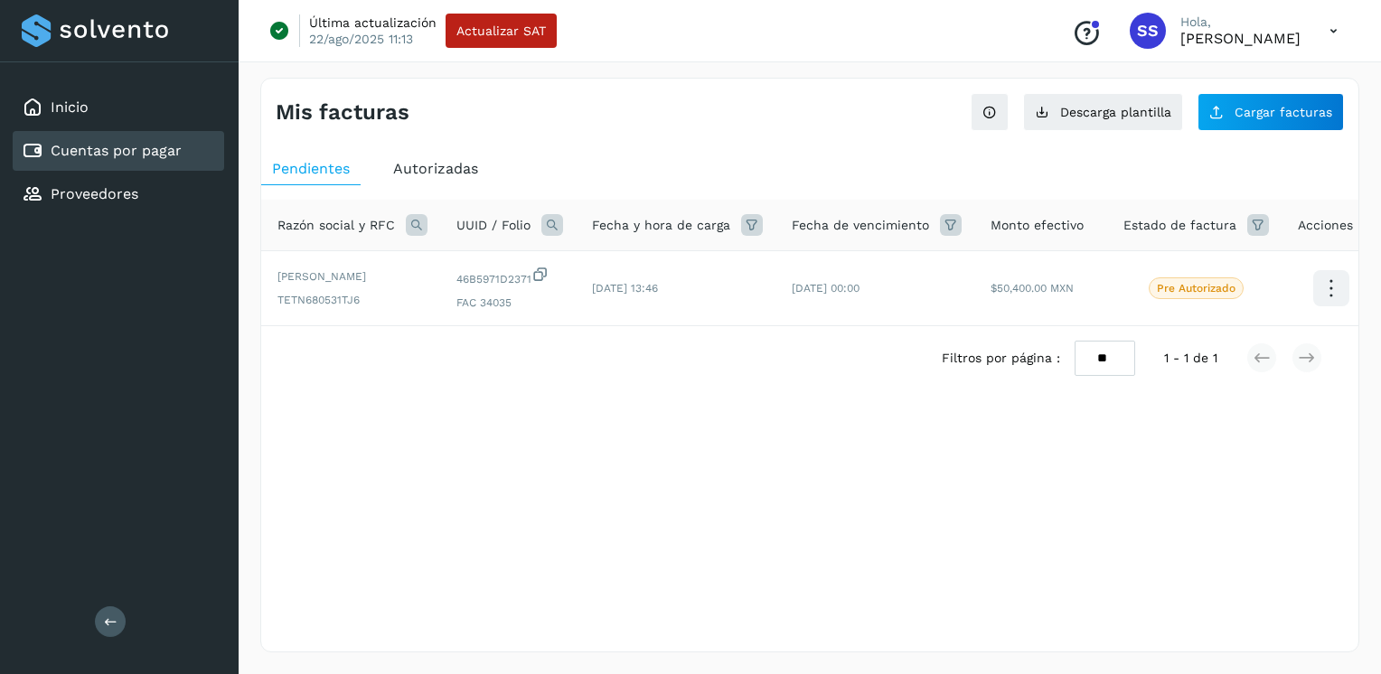
scroll to position [0, 82]
click at [811, 280] on icon at bounding box center [1320, 288] width 42 height 42
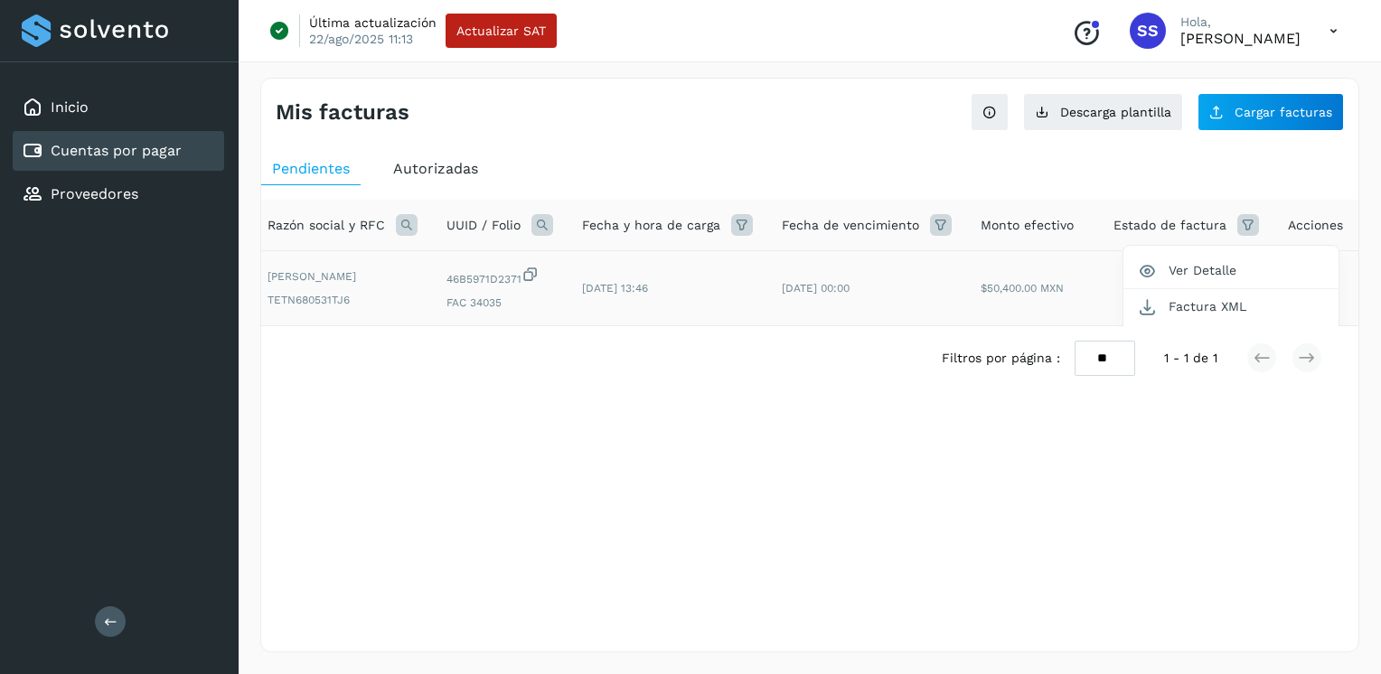
click at [746, 141] on div at bounding box center [690, 337] width 1381 height 674
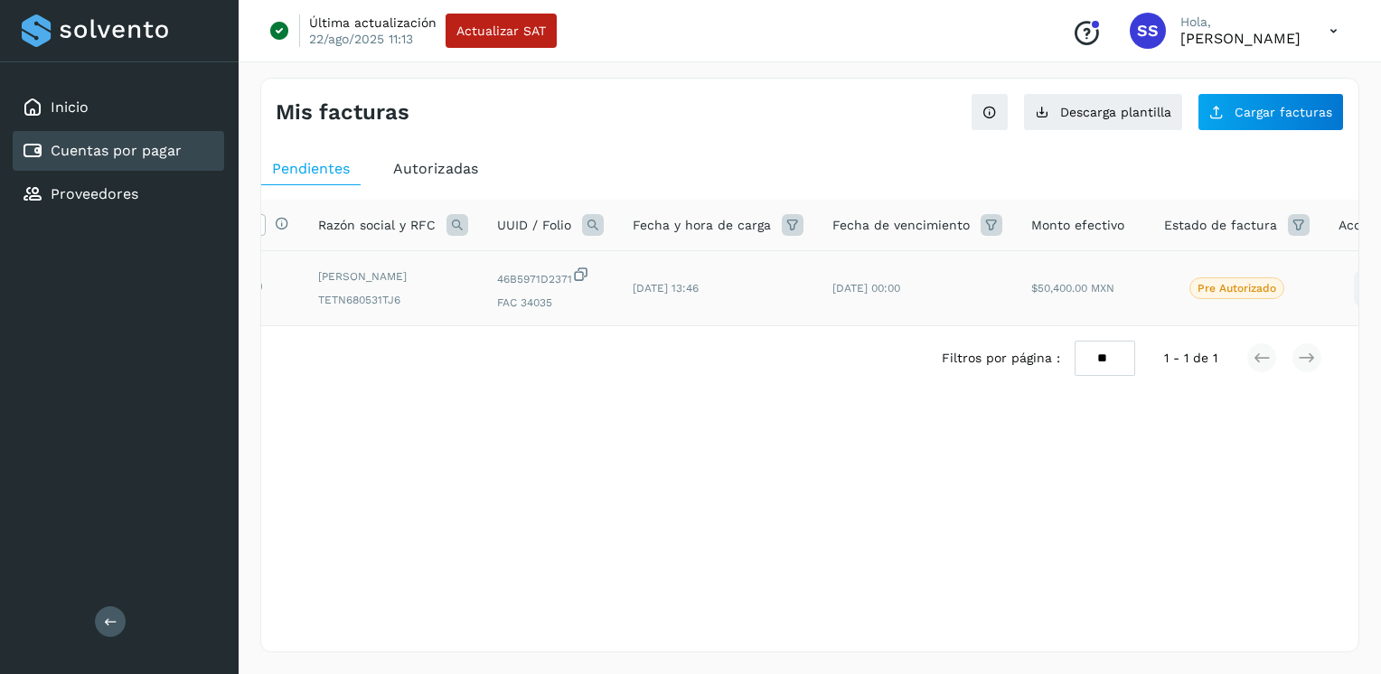
scroll to position [0, 0]
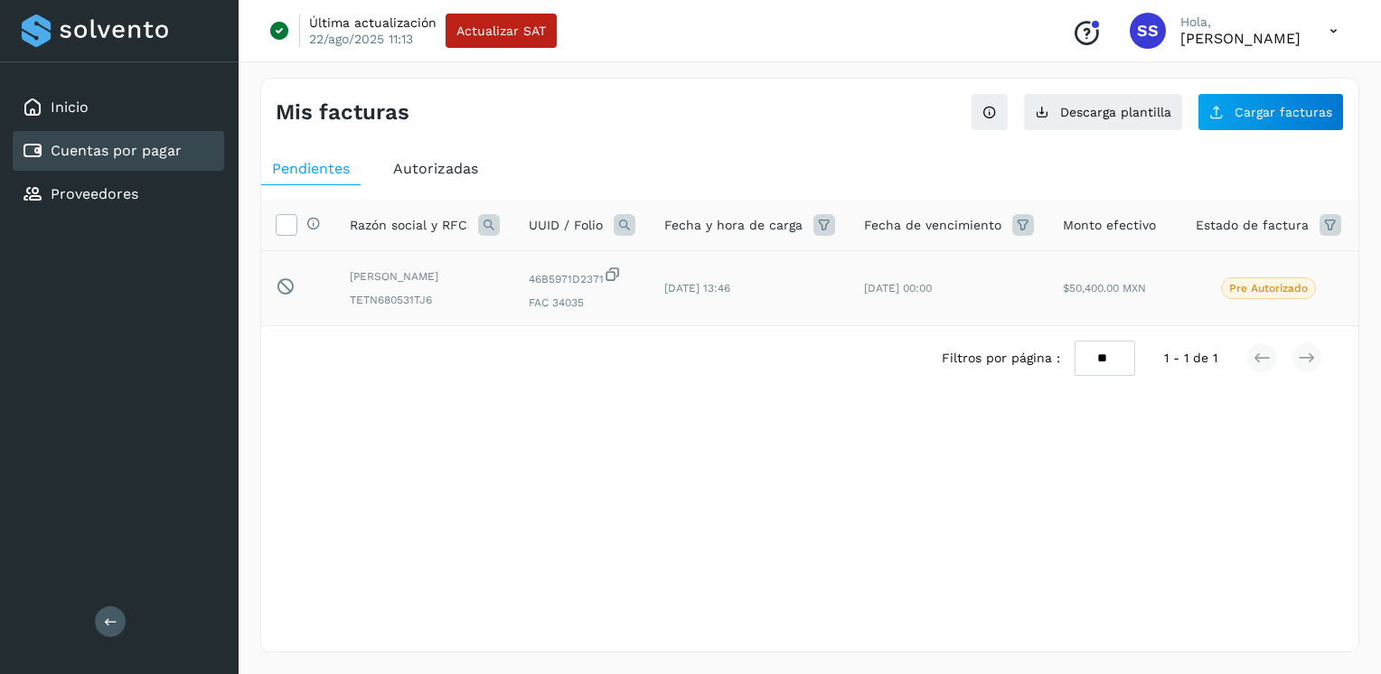
click at [417, 172] on span "Autorizadas" at bounding box center [435, 168] width 85 height 17
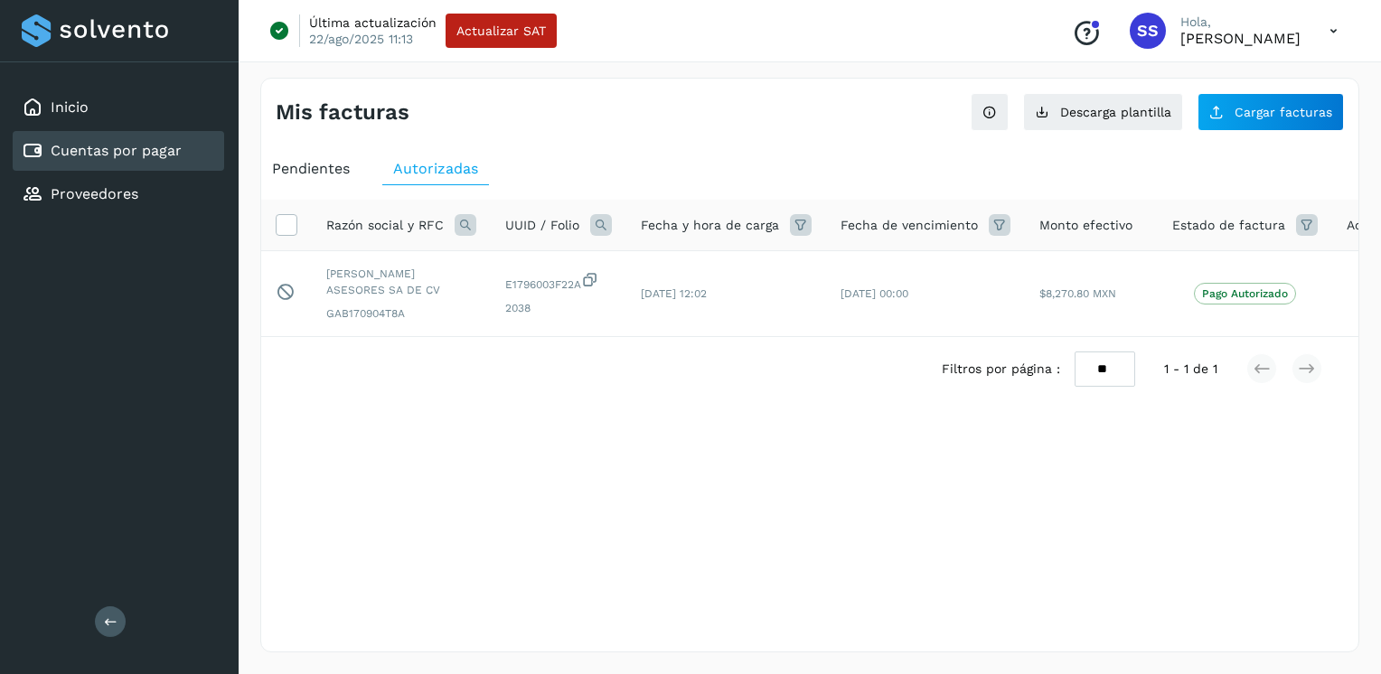
click at [295, 171] on span "Pendientes" at bounding box center [311, 168] width 78 height 17
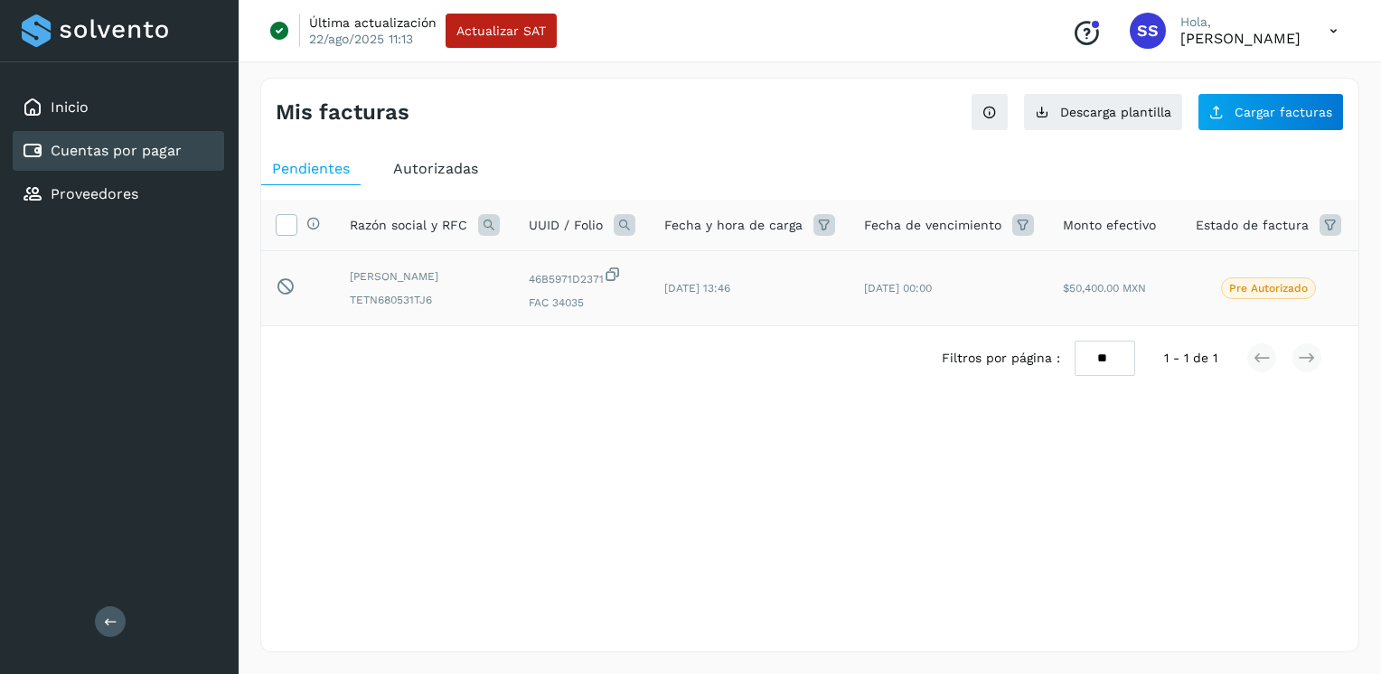
click at [811, 289] on p "Pre Autorizado" at bounding box center [1268, 288] width 79 height 13
click at [94, 193] on link "Proveedores" at bounding box center [95, 193] width 88 height 17
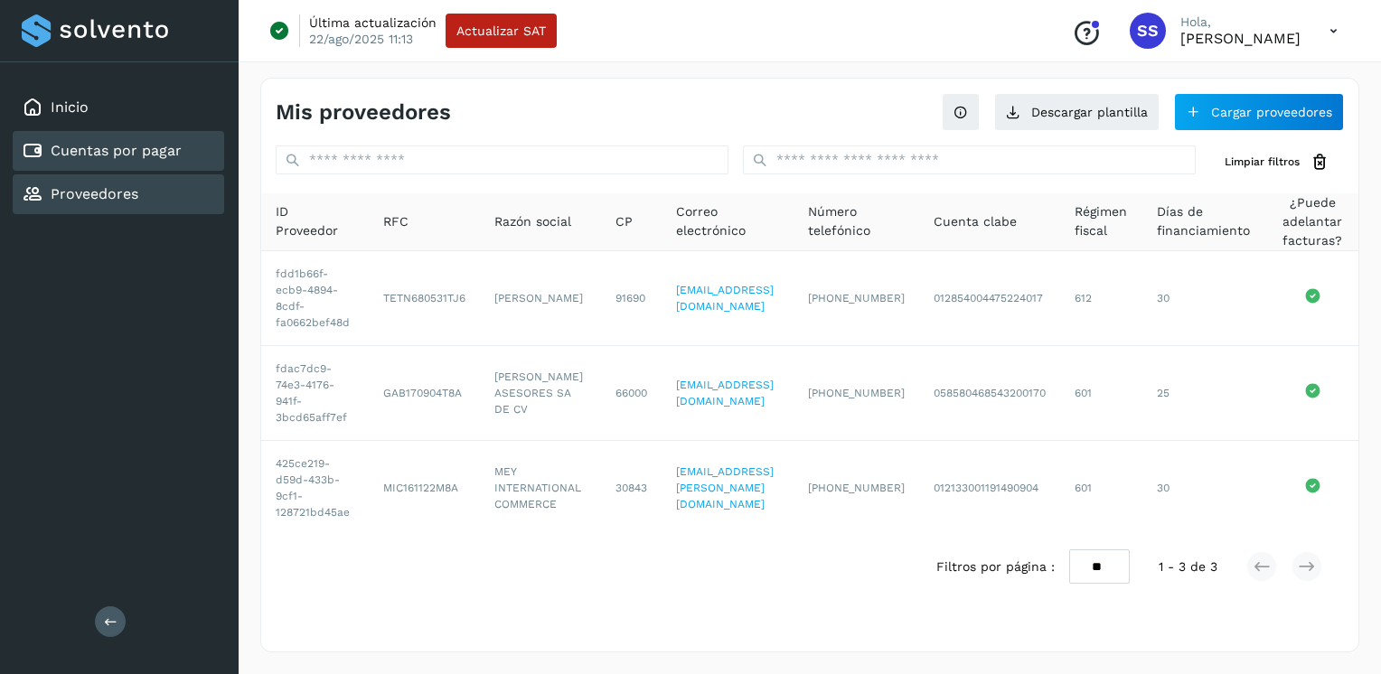
click at [118, 149] on link "Cuentas por pagar" at bounding box center [116, 150] width 131 height 17
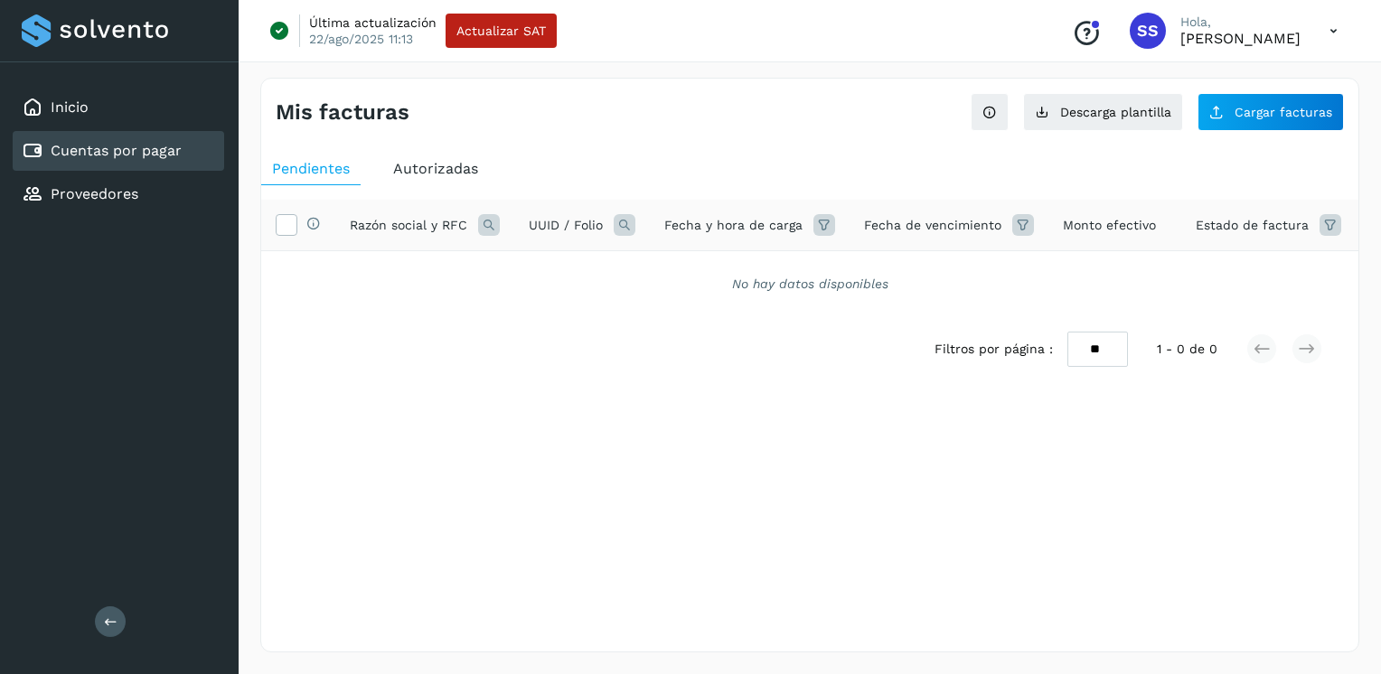
click at [423, 165] on span "Autorizadas" at bounding box center [435, 168] width 85 height 17
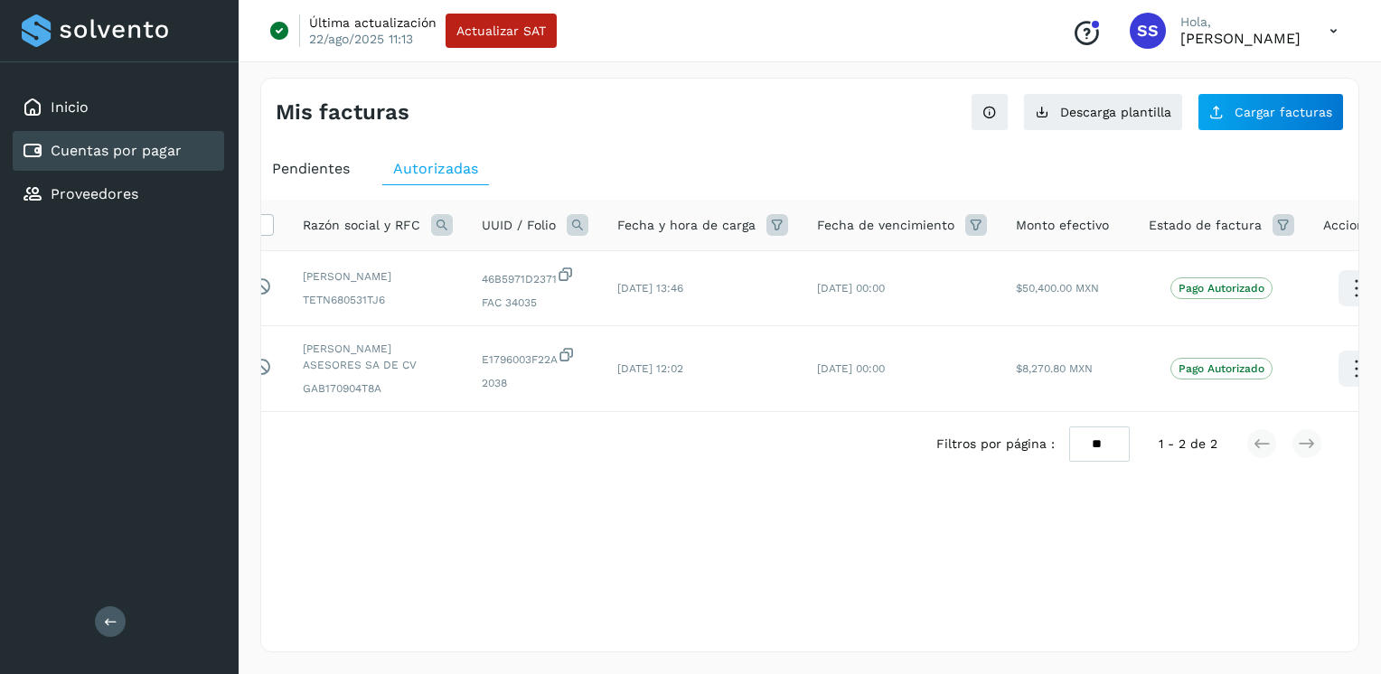
scroll to position [0, 58]
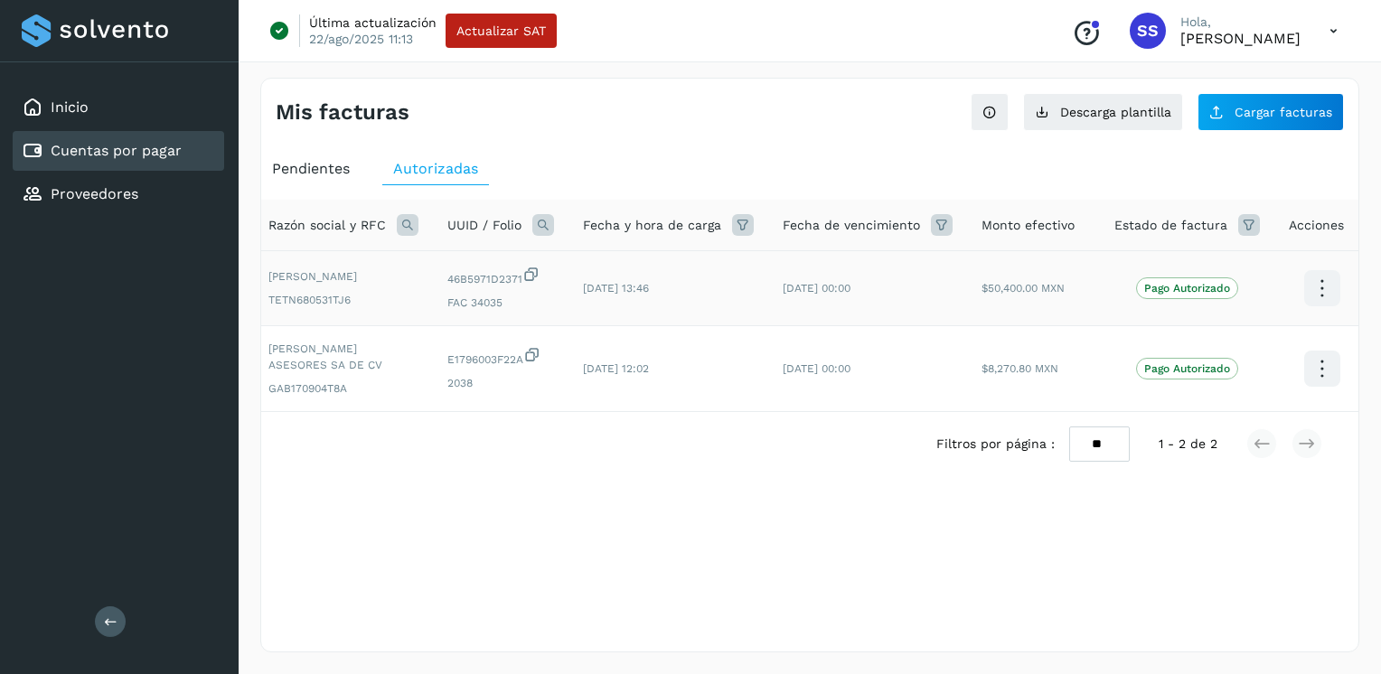
click at [811, 280] on icon at bounding box center [1321, 288] width 42 height 42
click at [811, 274] on button "Ver Detalle" at bounding box center [1231, 270] width 215 height 35
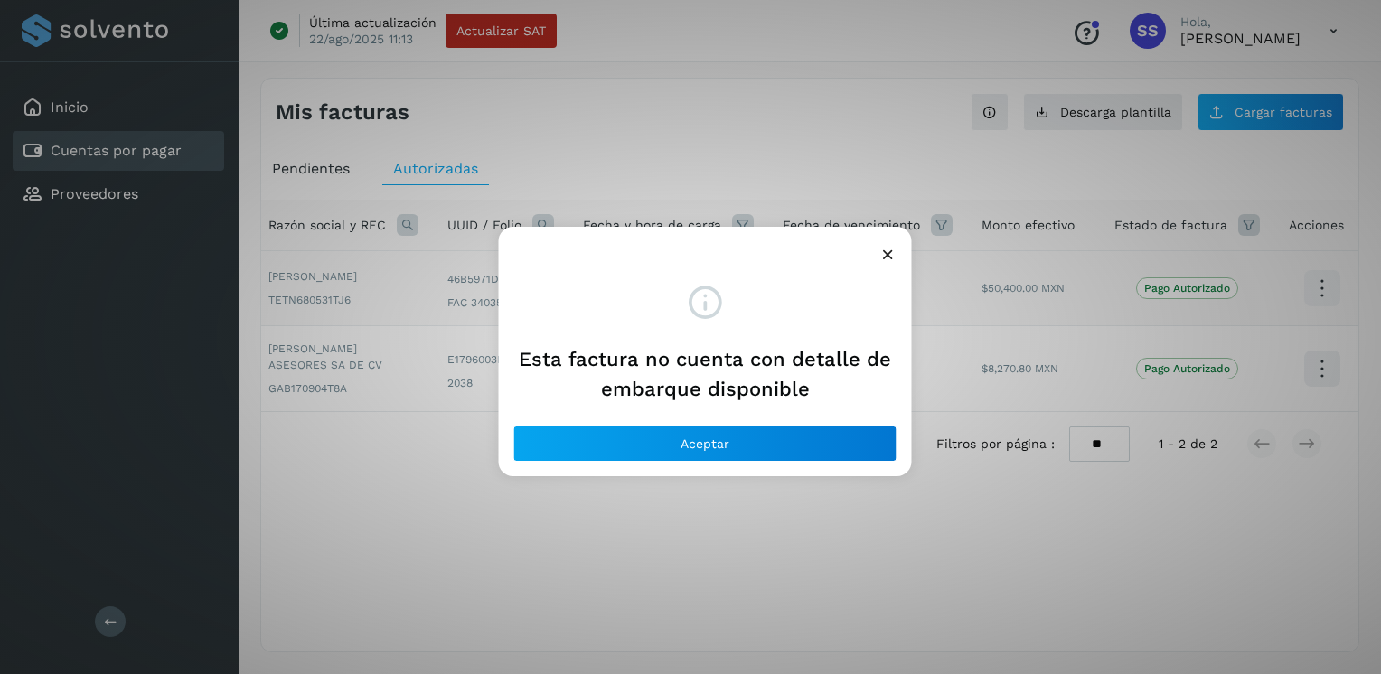
click at [811, 255] on icon at bounding box center [887, 254] width 19 height 19
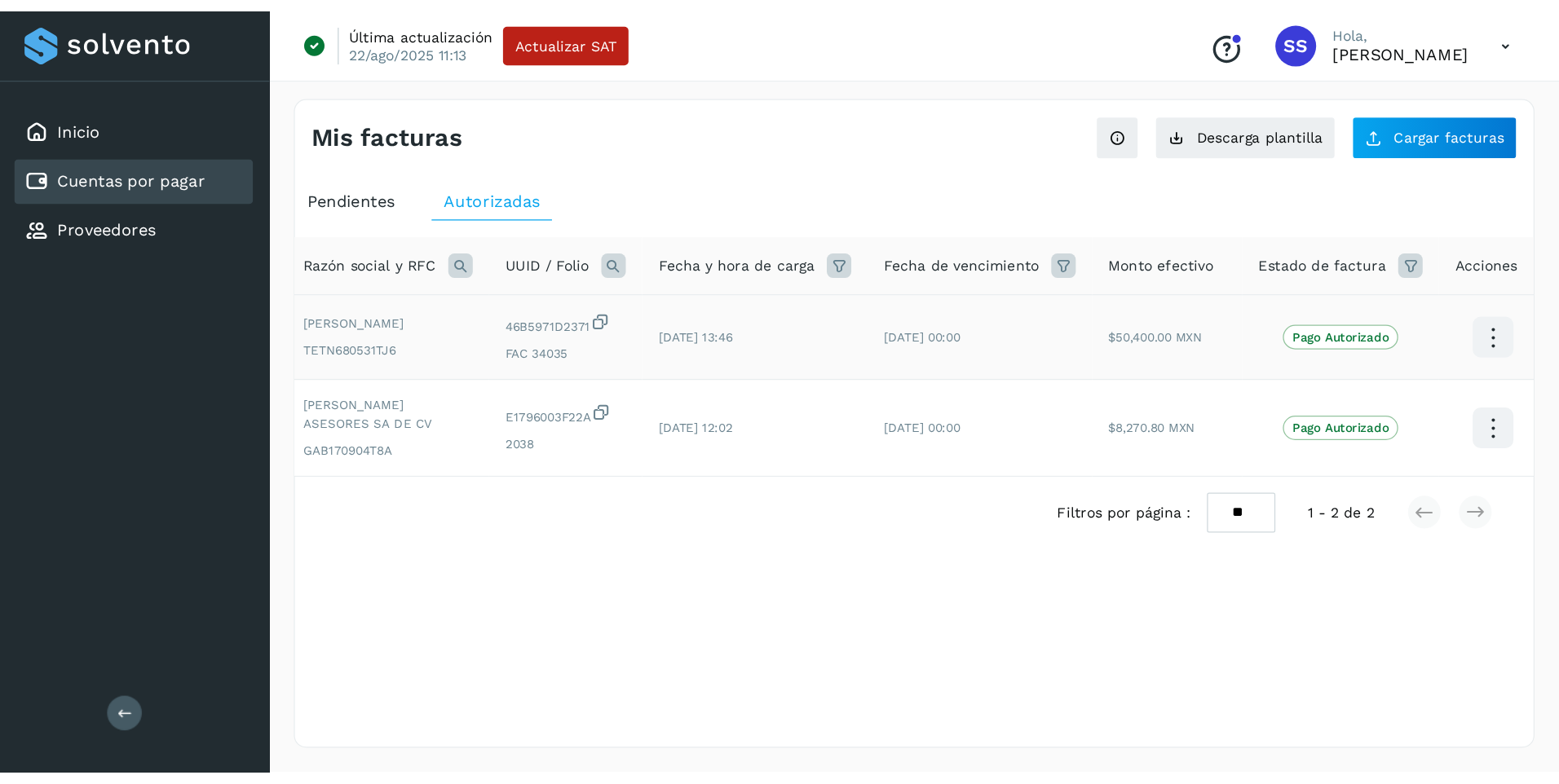
scroll to position [0, 0]
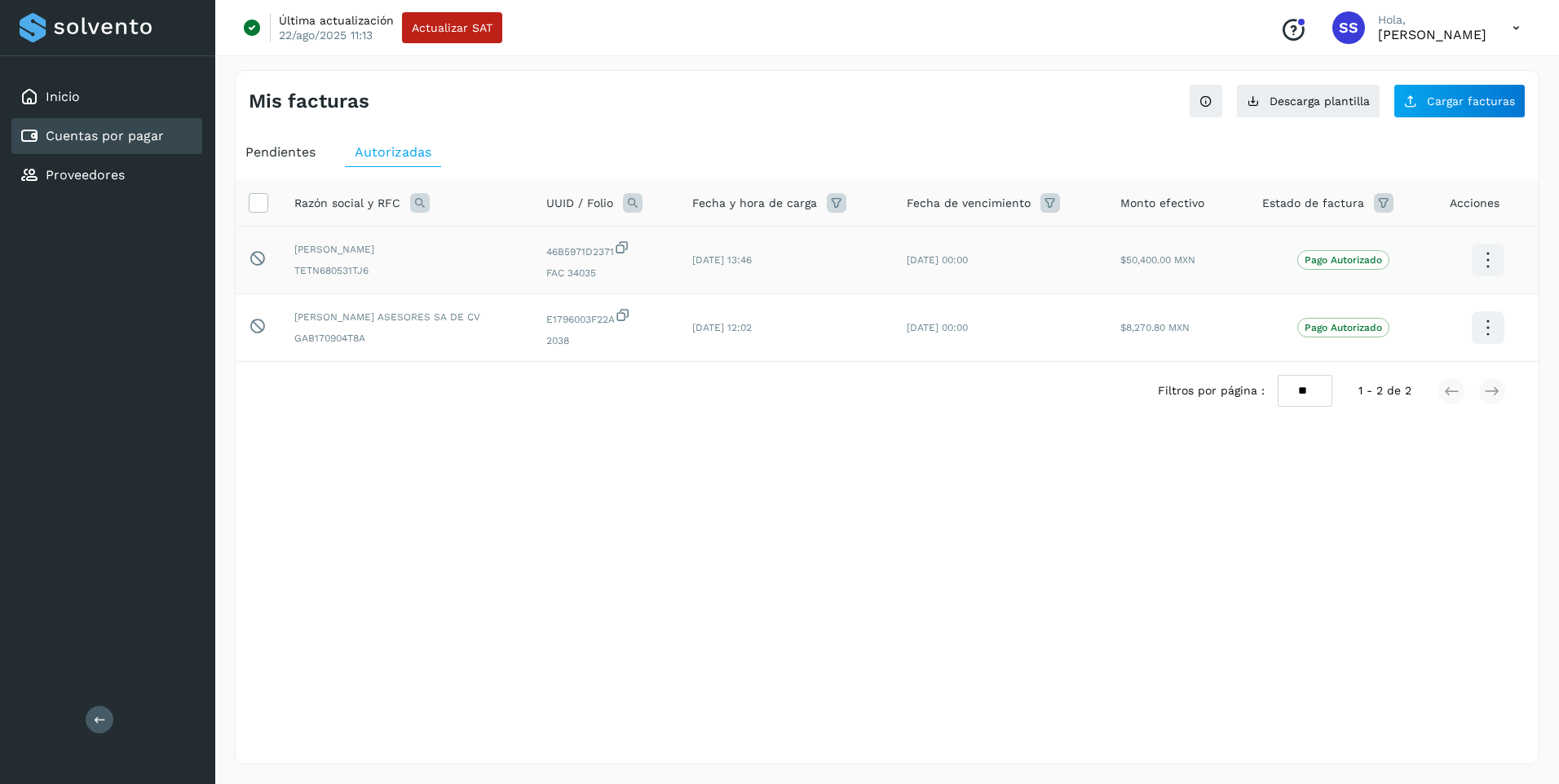
click at [732, 25] on icon at bounding box center [1516, 28] width 33 height 33
click at [732, 103] on div "Cerrar sesión" at bounding box center [1434, 105] width 194 height 31
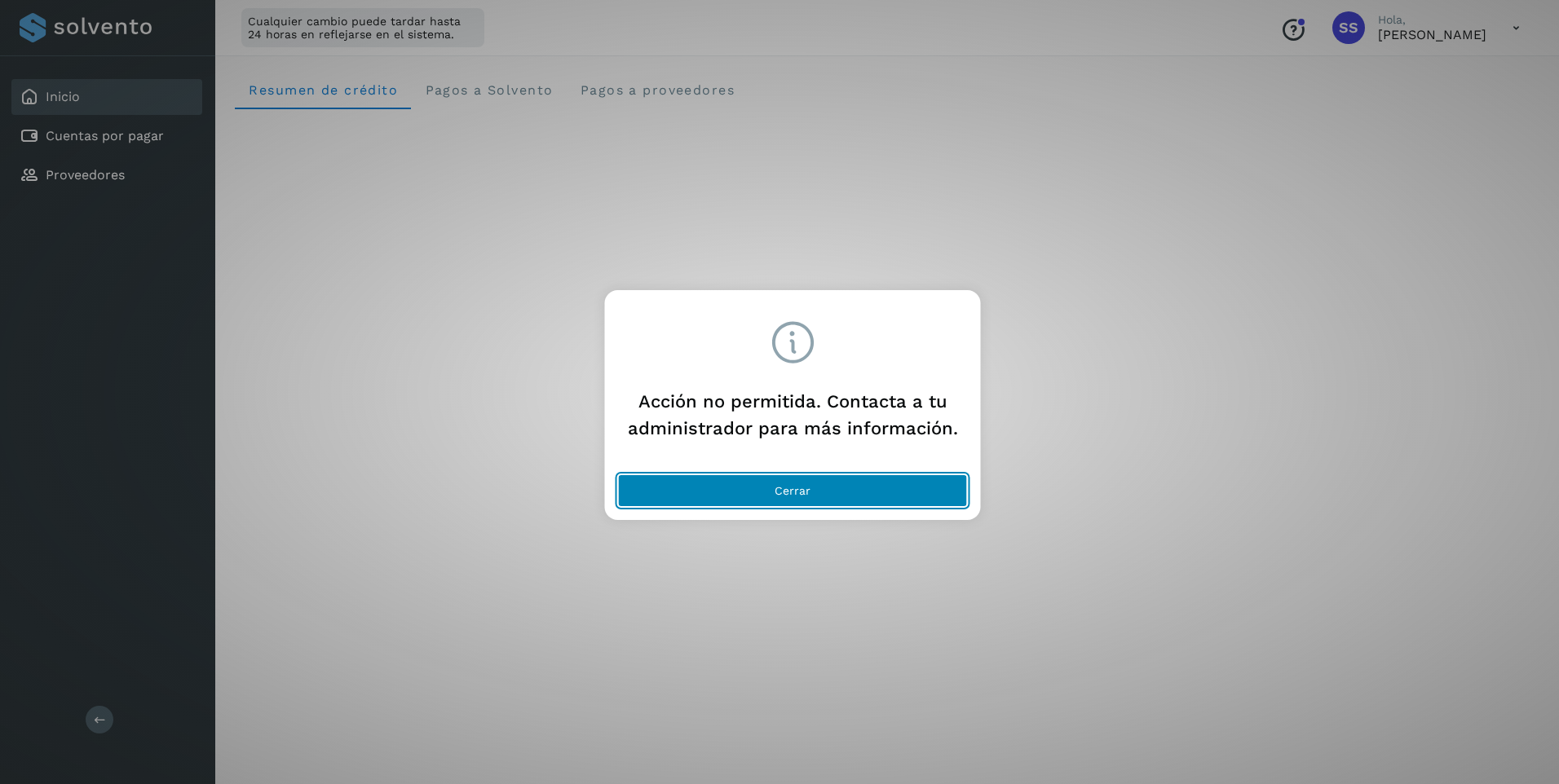
click at [794, 492] on span "Cerrar" at bounding box center [792, 491] width 36 height 12
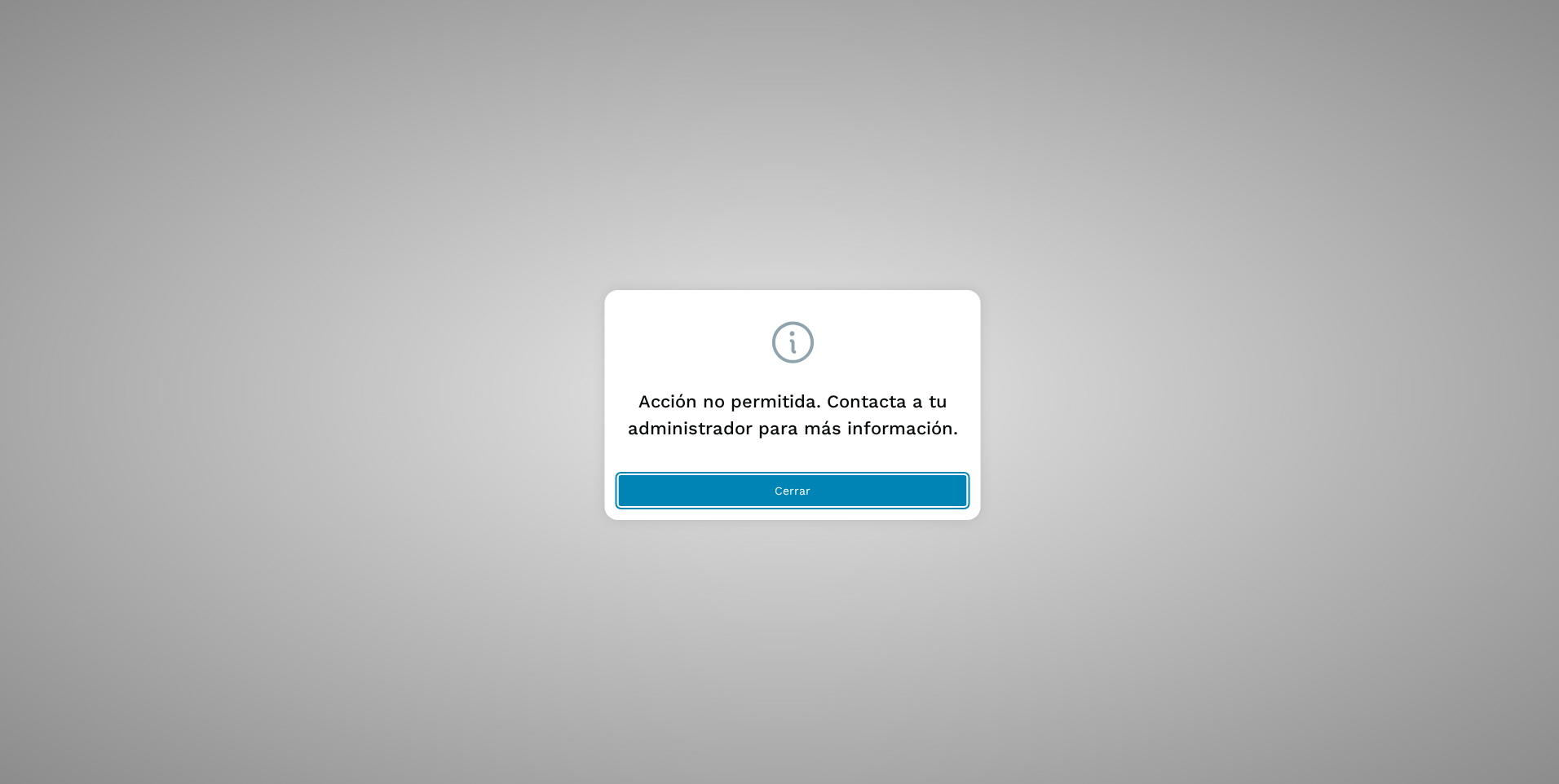
click at [785, 490] on span "Cerrar" at bounding box center [792, 491] width 36 height 12
